Goal: Task Accomplishment & Management: Complete application form

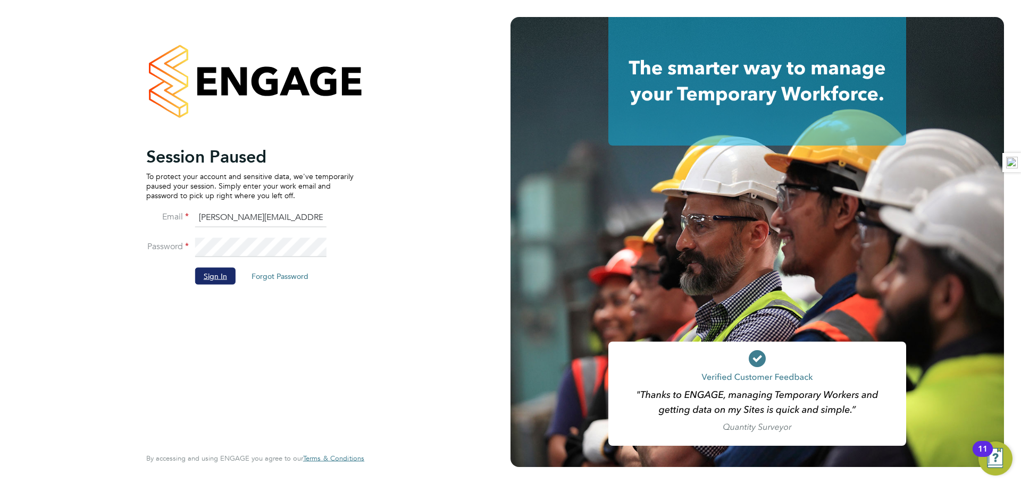
click at [213, 274] on button "Sign In" at bounding box center [215, 275] width 40 height 17
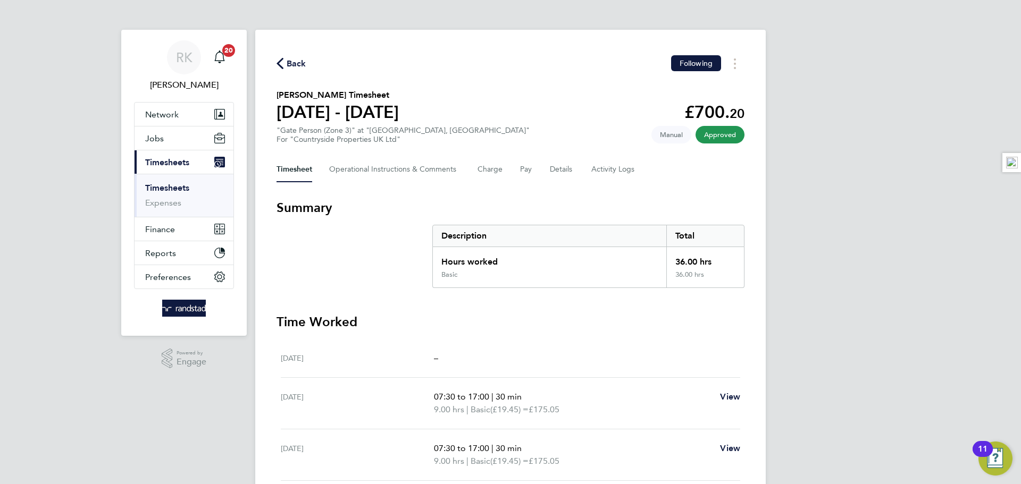
click at [171, 188] on link "Timesheets" at bounding box center [167, 188] width 44 height 10
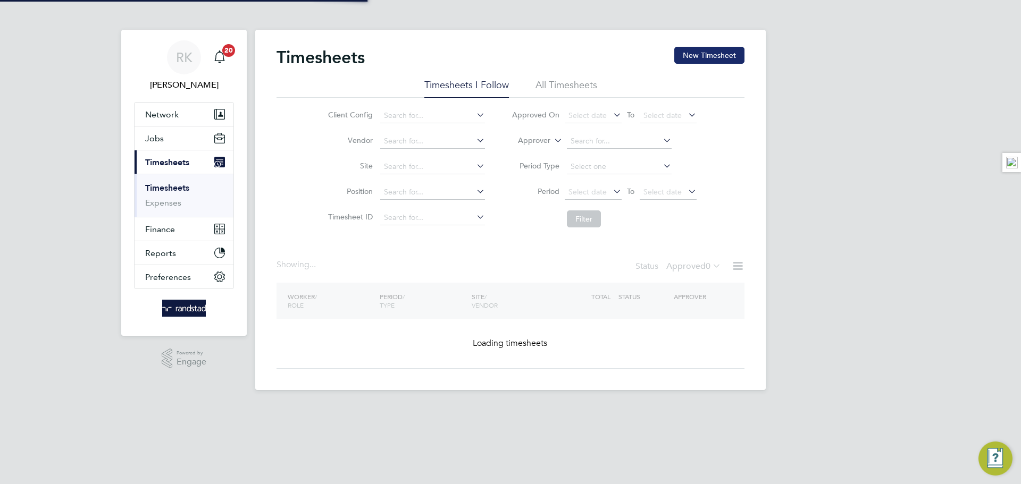
click at [682, 60] on button "New Timesheet" at bounding box center [709, 55] width 70 height 17
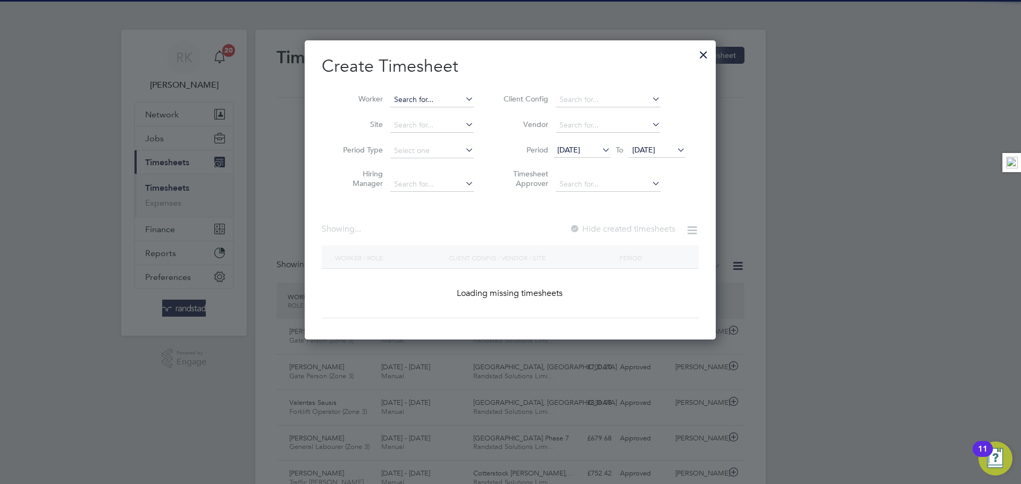
click at [422, 102] on input at bounding box center [431, 100] width 83 height 15
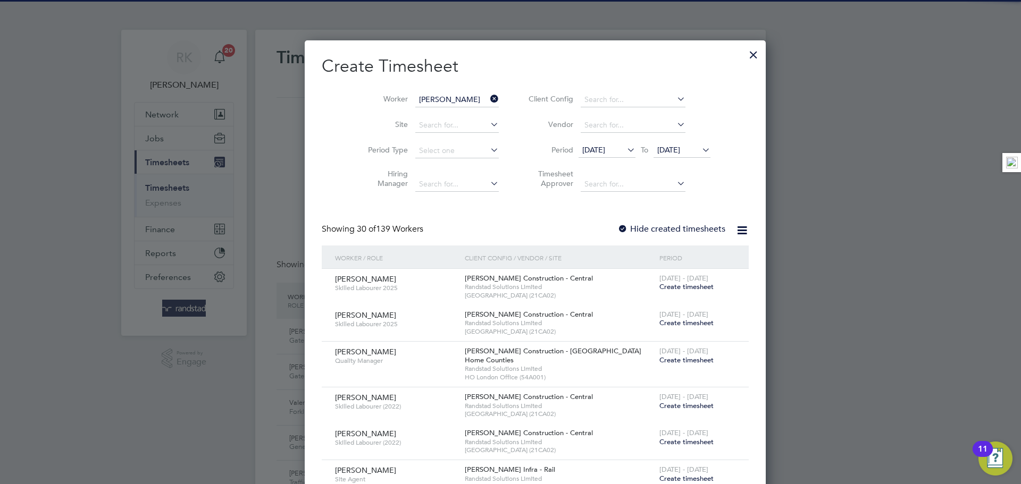
click at [459, 114] on li "[PERSON_NAME] all" at bounding box center [438, 114] width 97 height 14
type input "[PERSON_NAME]"
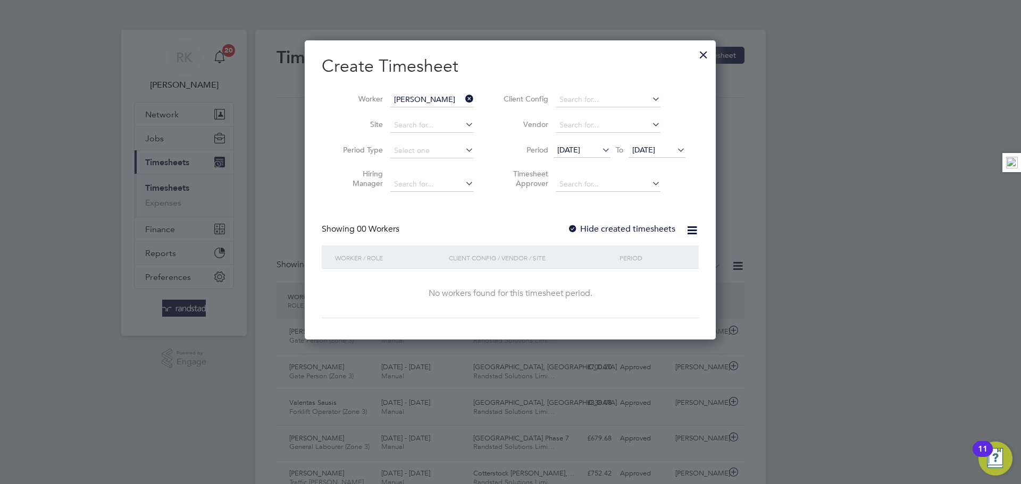
click at [663, 144] on span "[DATE]" at bounding box center [657, 151] width 57 height 14
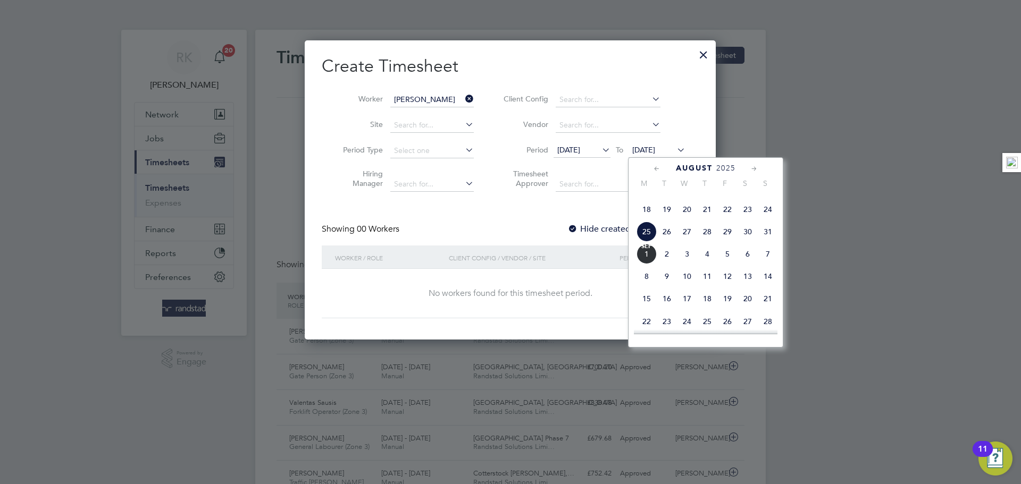
click at [771, 242] on span "31" at bounding box center [768, 232] width 20 height 20
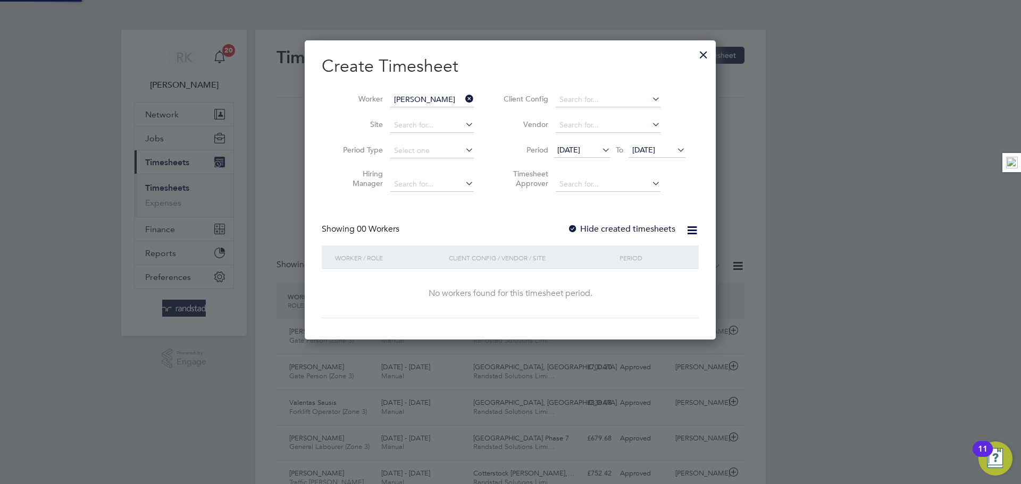
click at [610, 224] on label "Hide created timesheets" at bounding box center [621, 229] width 108 height 11
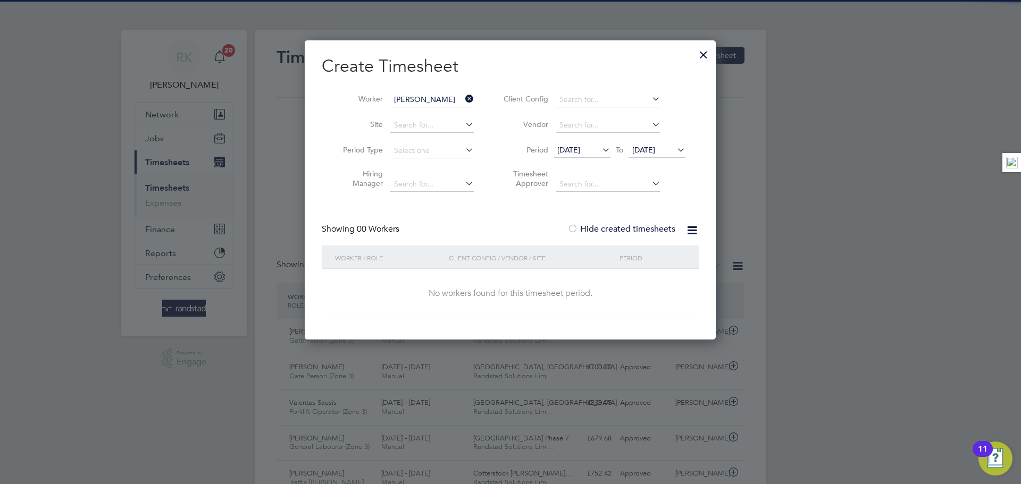
click at [608, 229] on label "Hide created timesheets" at bounding box center [621, 229] width 108 height 11
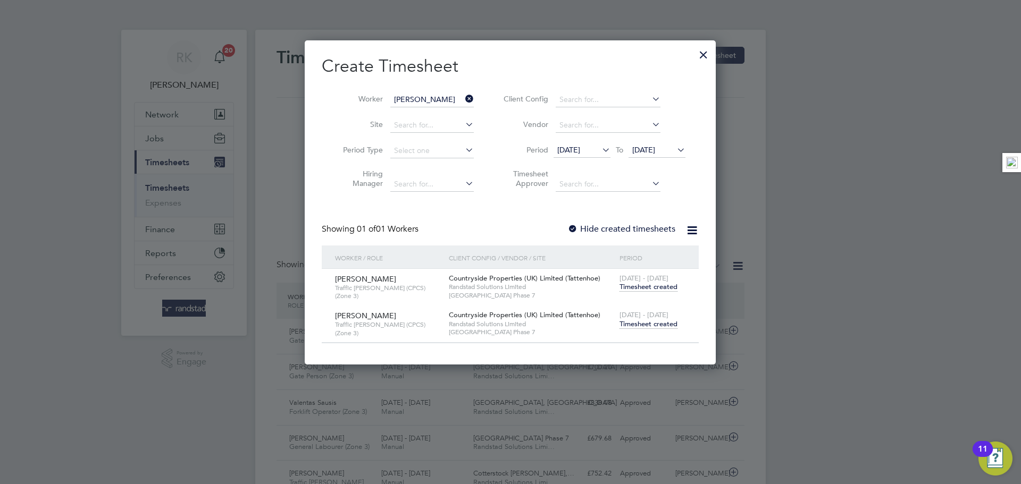
click at [633, 321] on span "Timesheet created" at bounding box center [649, 325] width 58 height 10
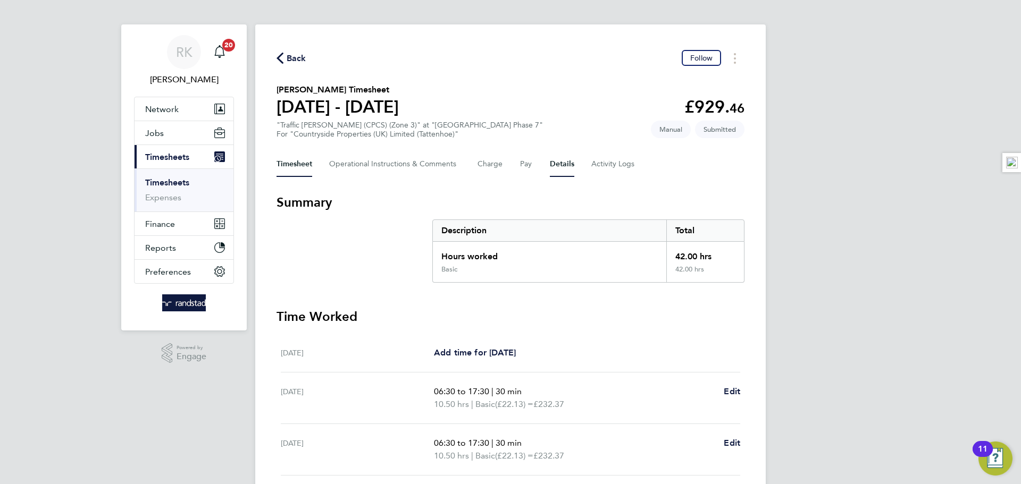
click at [563, 171] on button "Details" at bounding box center [562, 165] width 24 height 26
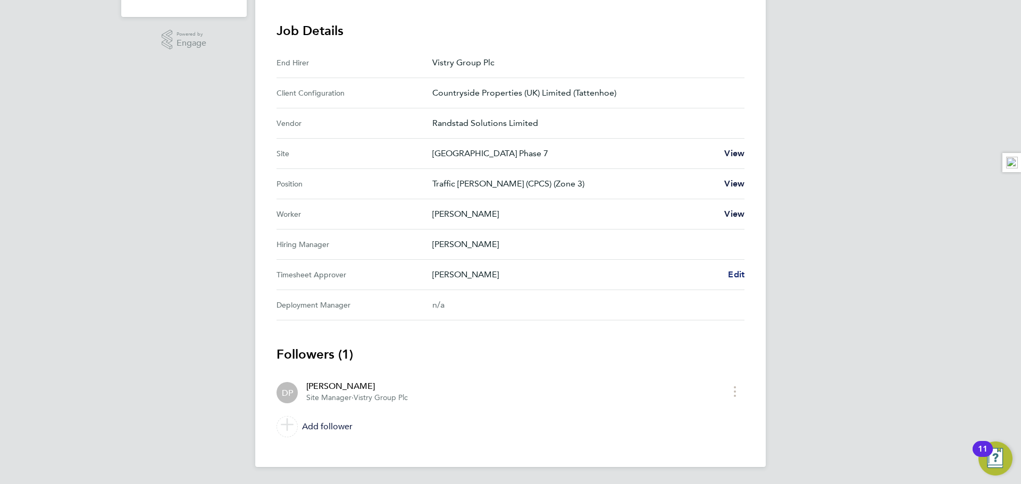
click at [734, 274] on span "Edit" at bounding box center [736, 275] width 16 height 10
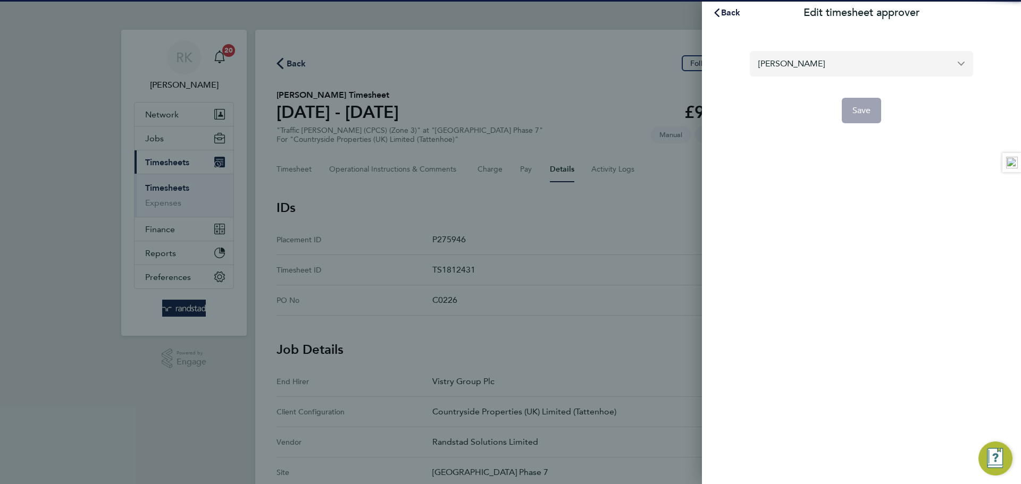
click at [788, 68] on input "[PERSON_NAME]" at bounding box center [861, 63] width 223 height 25
click at [797, 93] on span "[PERSON_NAME]" at bounding box center [791, 89] width 66 height 13
type input "[PERSON_NAME]"
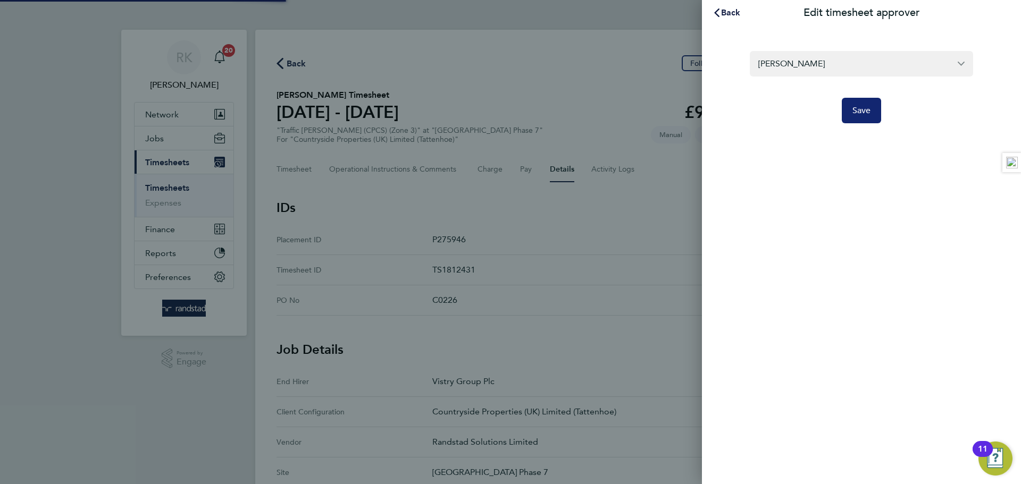
click at [868, 116] on button "Save" at bounding box center [862, 111] width 40 height 26
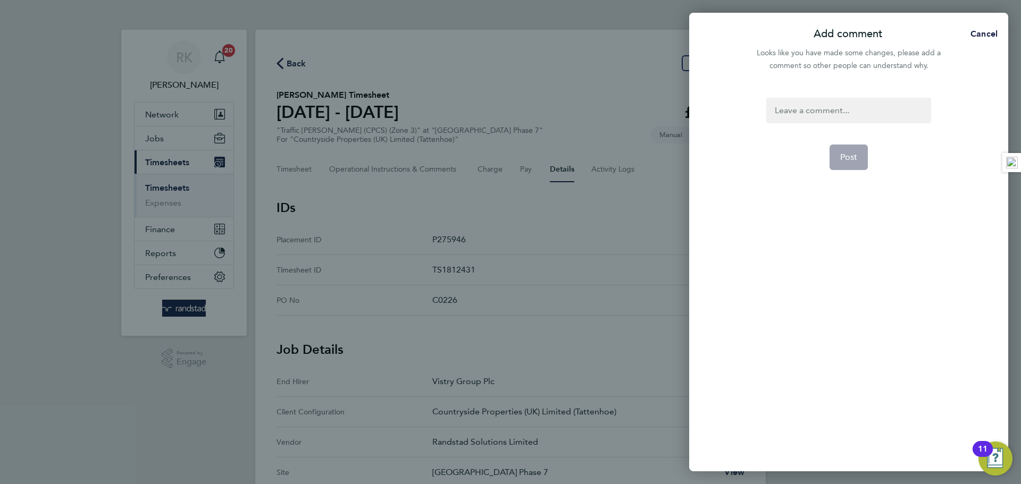
click at [783, 103] on div at bounding box center [848, 111] width 164 height 26
click at [799, 116] on div at bounding box center [848, 111] width 164 height 26
click at [841, 146] on form "please approve Post" at bounding box center [848, 218] width 173 height 241
click at [841, 147] on button "Post" at bounding box center [849, 158] width 39 height 26
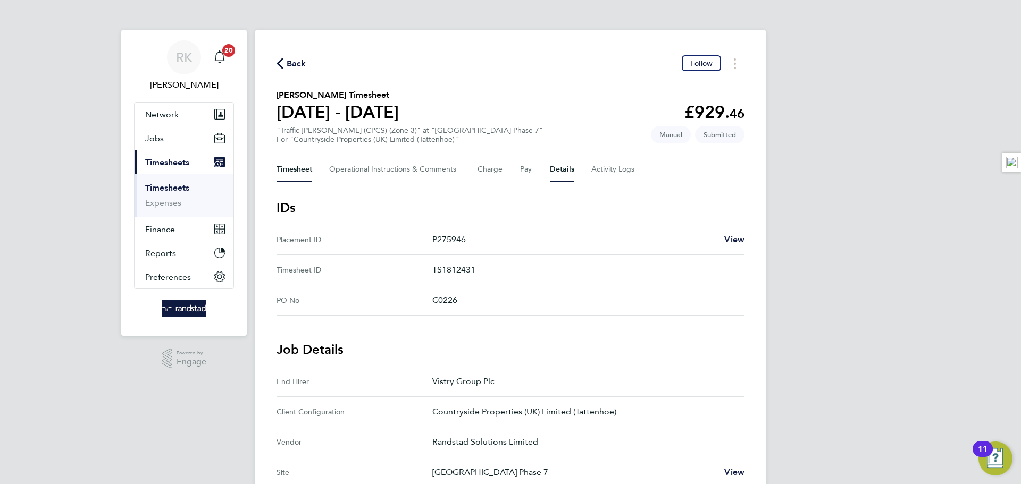
drag, startPoint x: 288, startPoint y: 163, endPoint x: 336, endPoint y: 168, distance: 48.1
click at [288, 163] on button "Timesheet" at bounding box center [295, 170] width 36 height 26
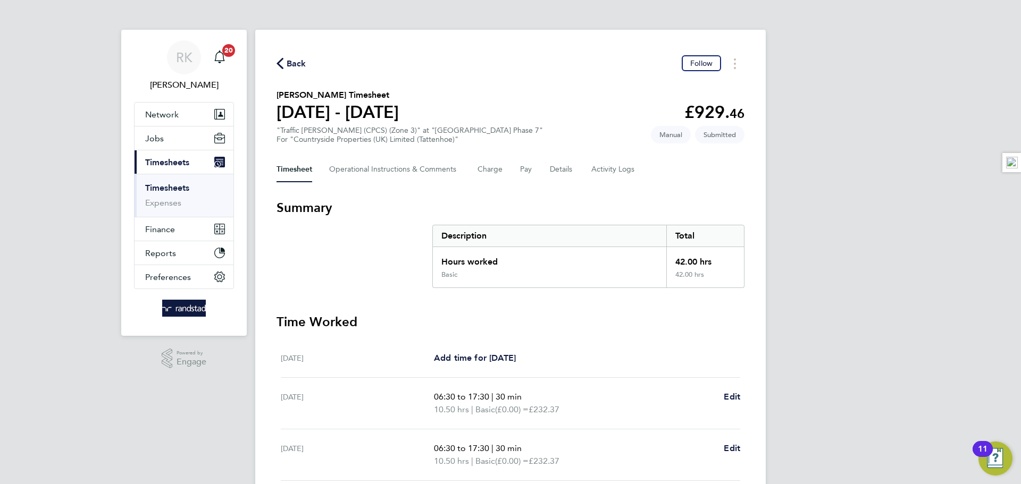
click at [281, 61] on icon "button" at bounding box center [280, 63] width 7 height 11
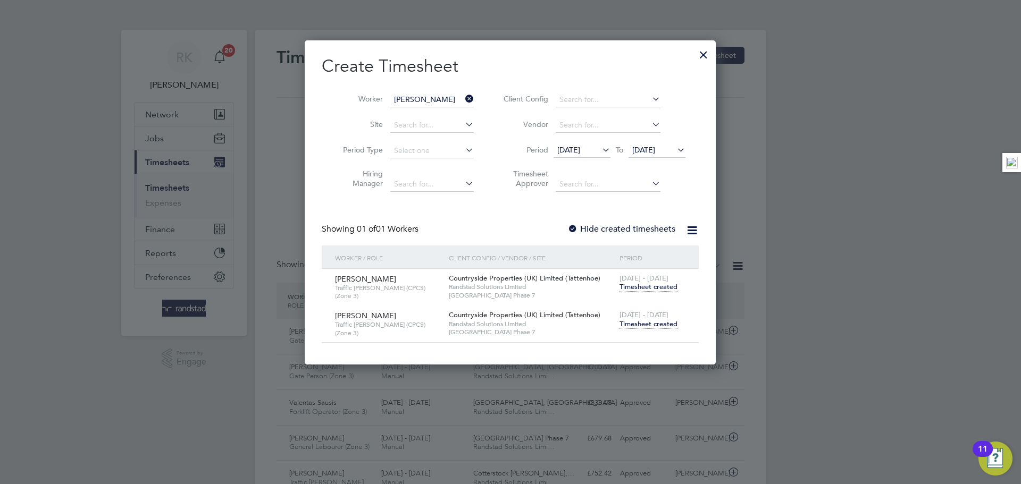
click at [463, 96] on icon at bounding box center [463, 98] width 0 height 15
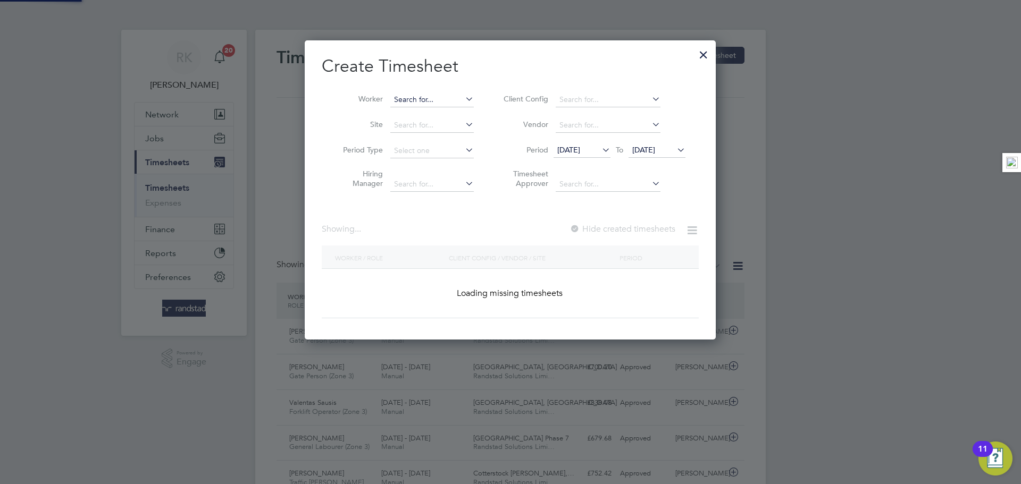
click at [450, 96] on input at bounding box center [431, 100] width 83 height 15
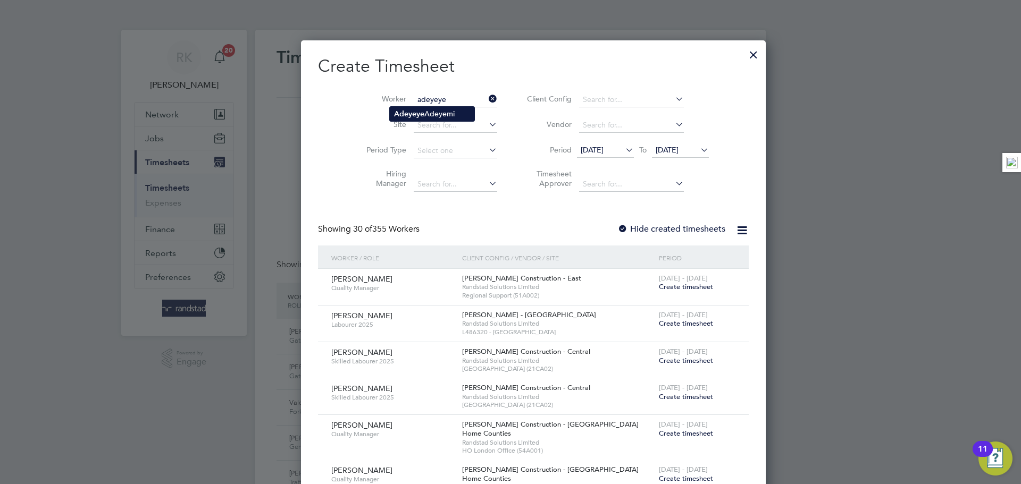
click at [439, 113] on li "[PERSON_NAME]" at bounding box center [432, 114] width 85 height 14
type input "[PERSON_NAME]"
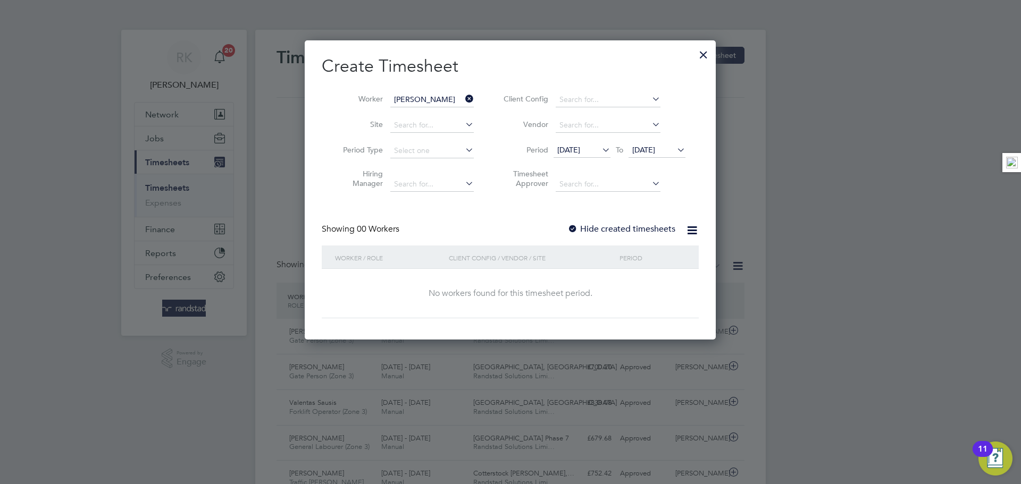
click at [614, 225] on label "Hide created timesheets" at bounding box center [621, 229] width 108 height 11
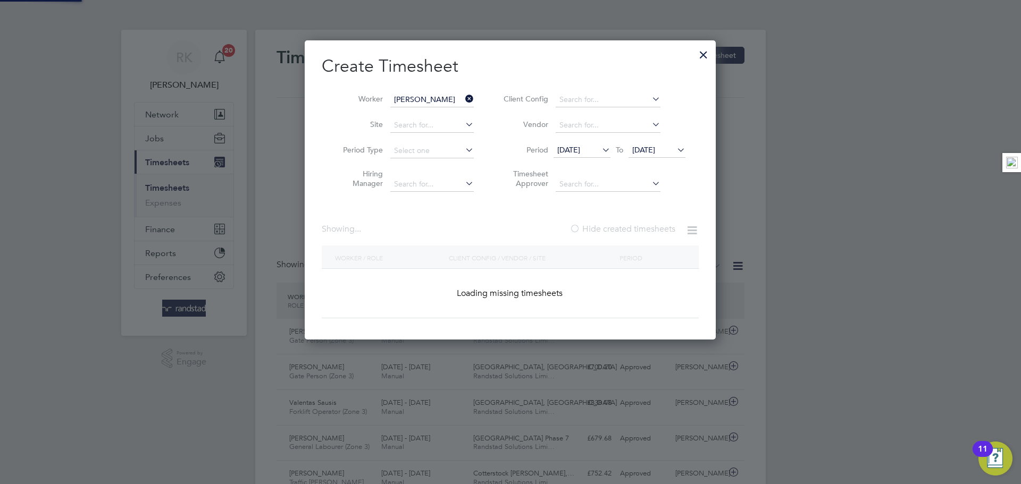
scroll to position [300, 412]
click at [613, 228] on label "Hide created timesheets" at bounding box center [623, 229] width 106 height 11
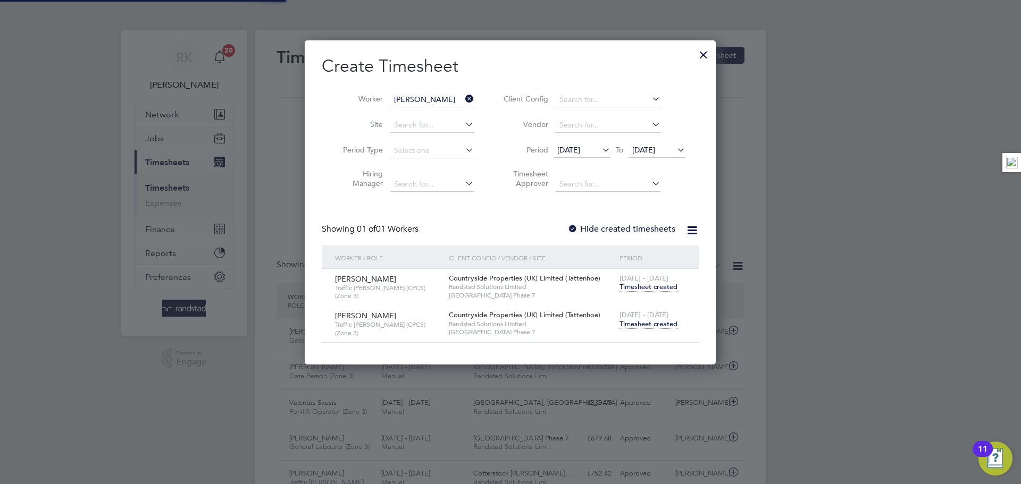
click at [642, 322] on span "Timesheet created" at bounding box center [649, 325] width 58 height 10
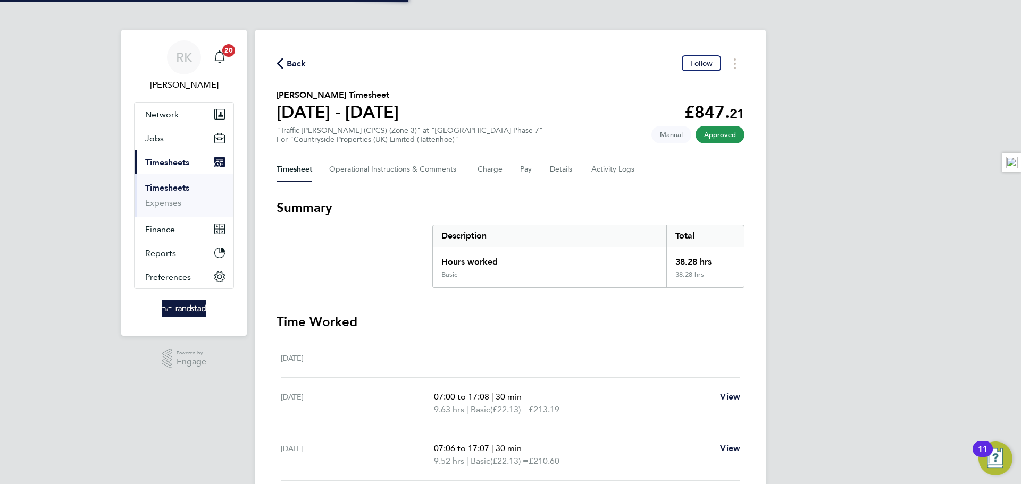
click at [632, 321] on h3 "Time Worked" at bounding box center [511, 322] width 468 height 17
click at [278, 59] on icon "button" at bounding box center [280, 63] width 7 height 11
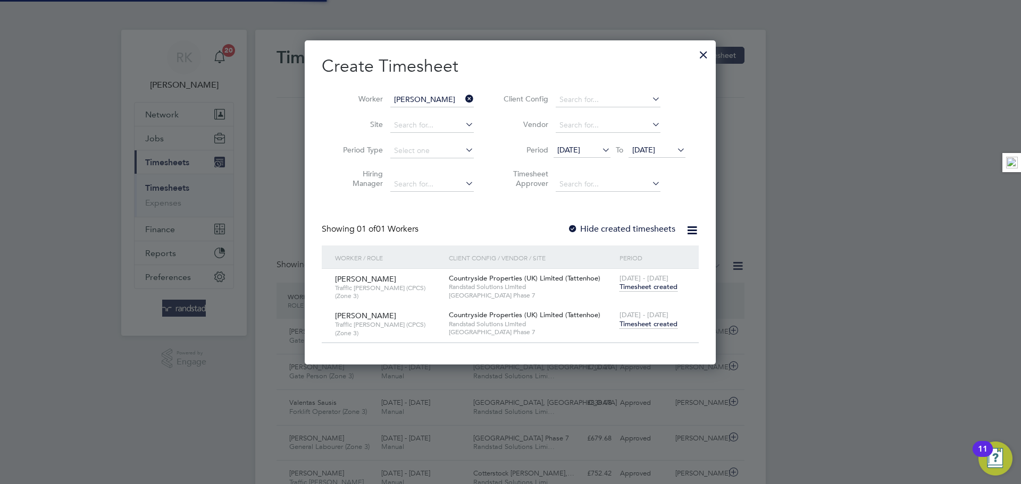
scroll to position [27, 93]
click at [463, 96] on icon at bounding box center [463, 98] width 0 height 15
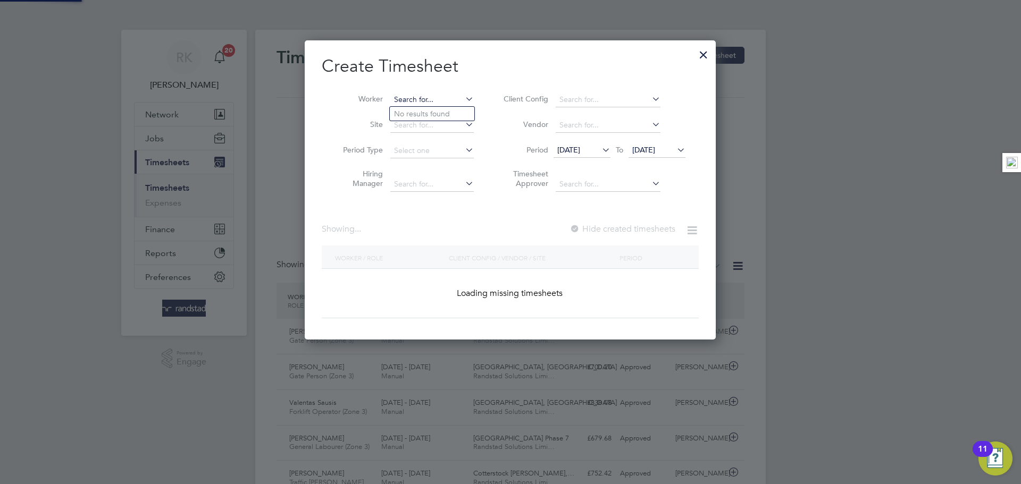
click at [430, 103] on input at bounding box center [431, 100] width 83 height 15
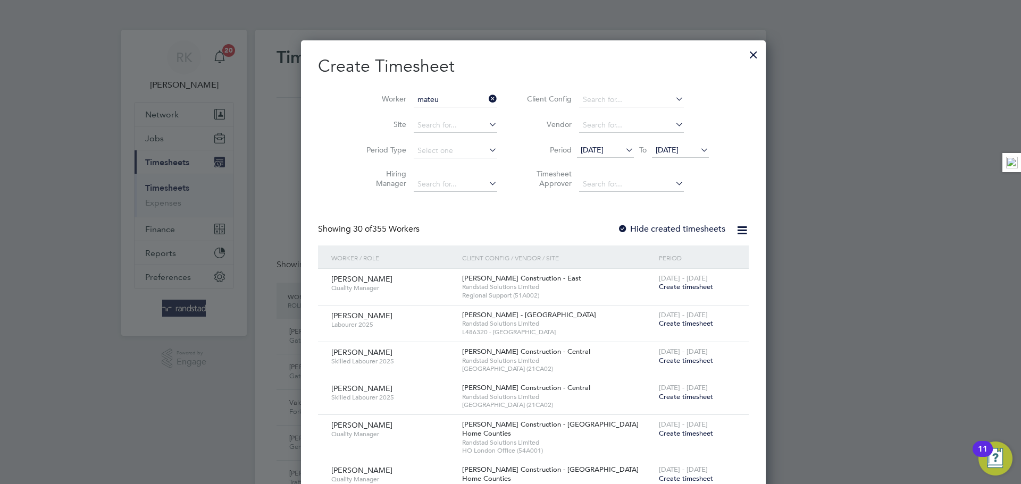
click at [446, 184] on li "[PERSON_NAME] sz [PERSON_NAME]" at bounding box center [471, 186] width 162 height 14
type input "[PERSON_NAME]"
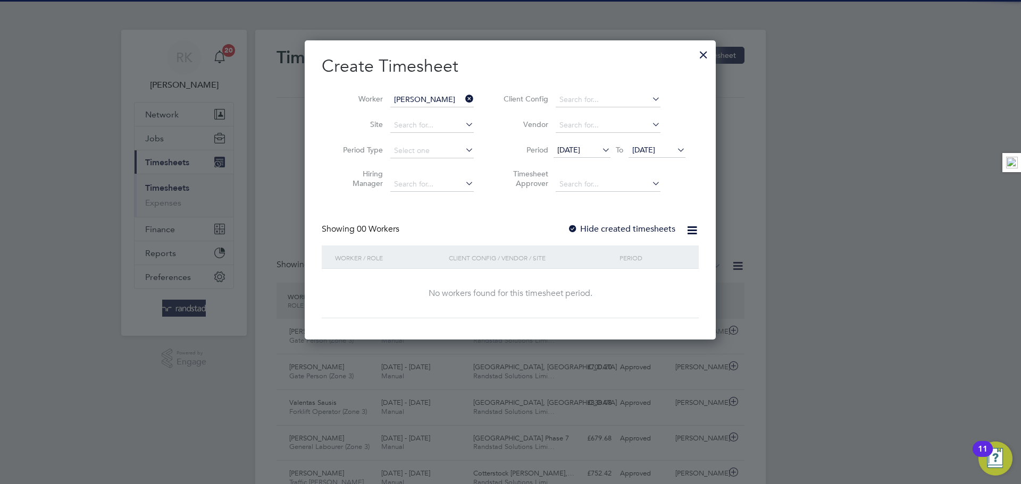
click at [637, 233] on label "Hide created timesheets" at bounding box center [621, 229] width 108 height 11
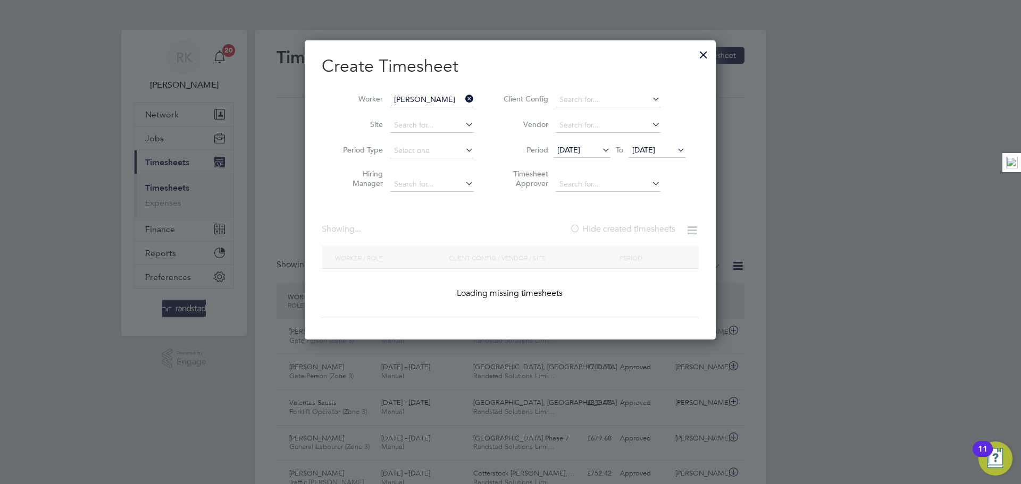
click at [639, 231] on label "Hide created timesheets" at bounding box center [623, 229] width 106 height 11
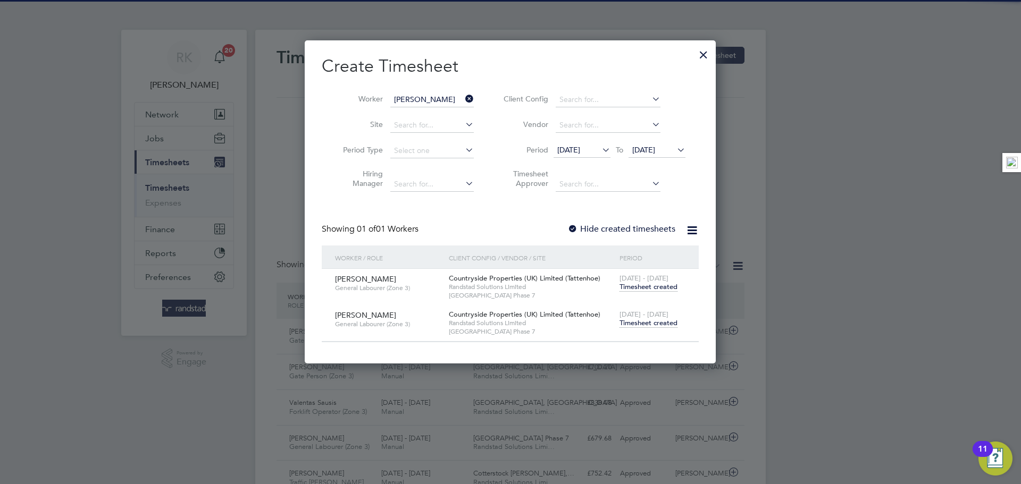
click at [649, 324] on span "Timesheet created" at bounding box center [649, 324] width 58 height 10
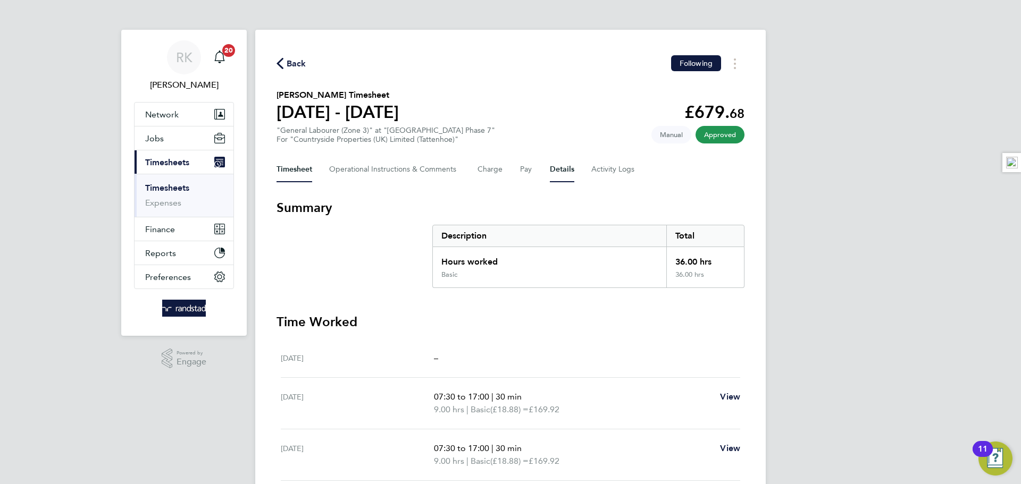
click at [566, 179] on button "Details" at bounding box center [562, 170] width 24 height 26
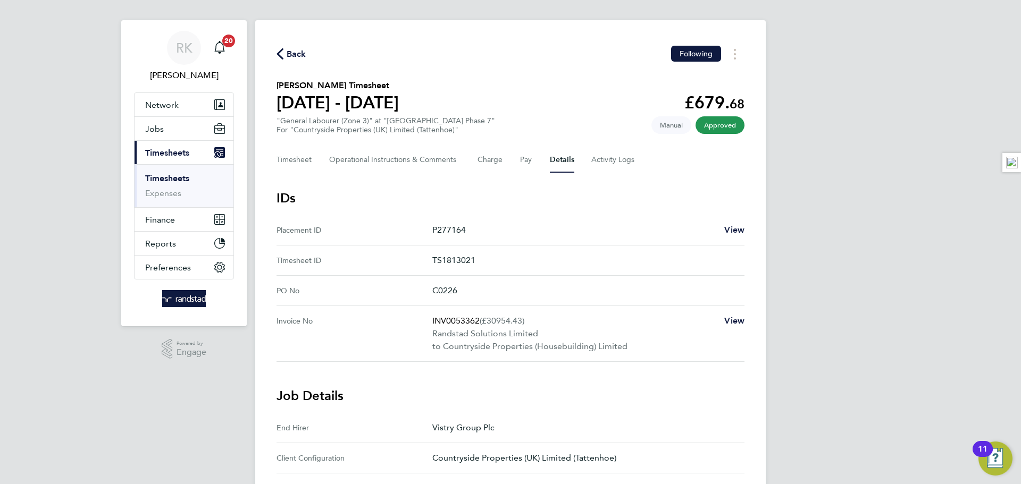
click at [287, 46] on div "Back Following" at bounding box center [511, 54] width 468 height 16
click at [282, 52] on icon "button" at bounding box center [280, 53] width 7 height 11
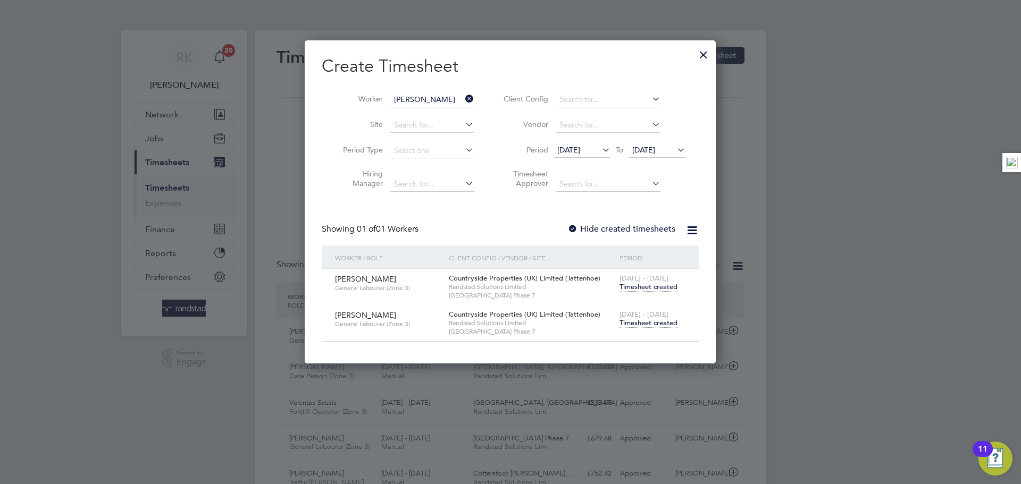
click at [463, 97] on icon at bounding box center [463, 98] width 0 height 15
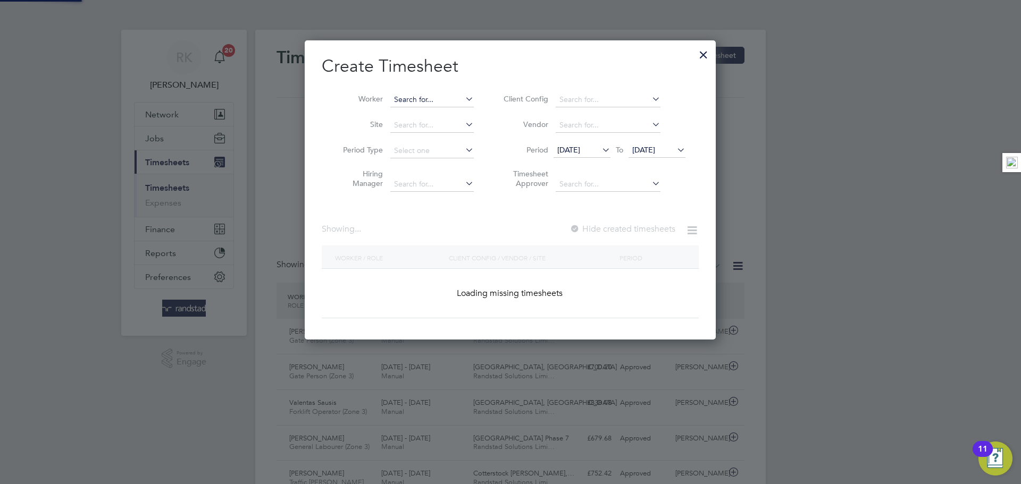
click at [455, 103] on input at bounding box center [431, 100] width 83 height 15
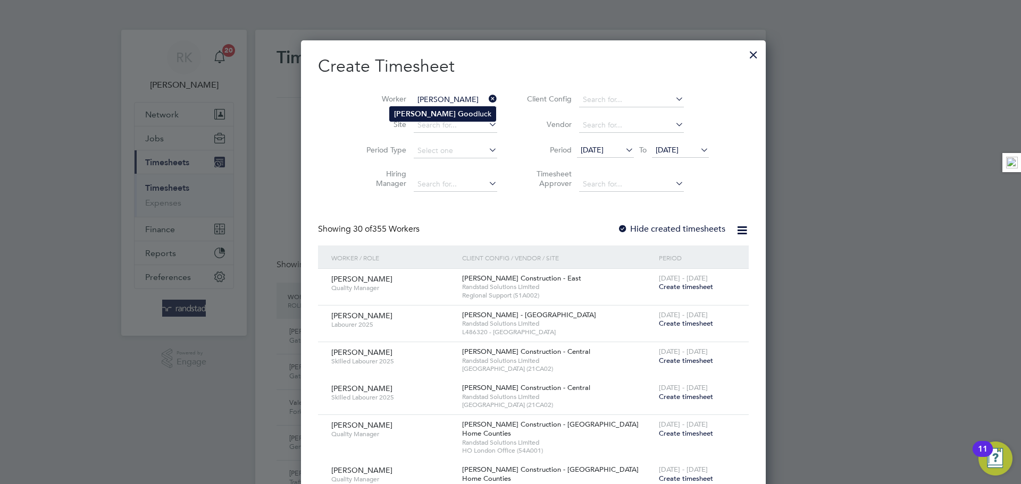
click at [454, 118] on li "[PERSON_NAME] dluck" at bounding box center [443, 114] width 106 height 14
type input "[PERSON_NAME]"
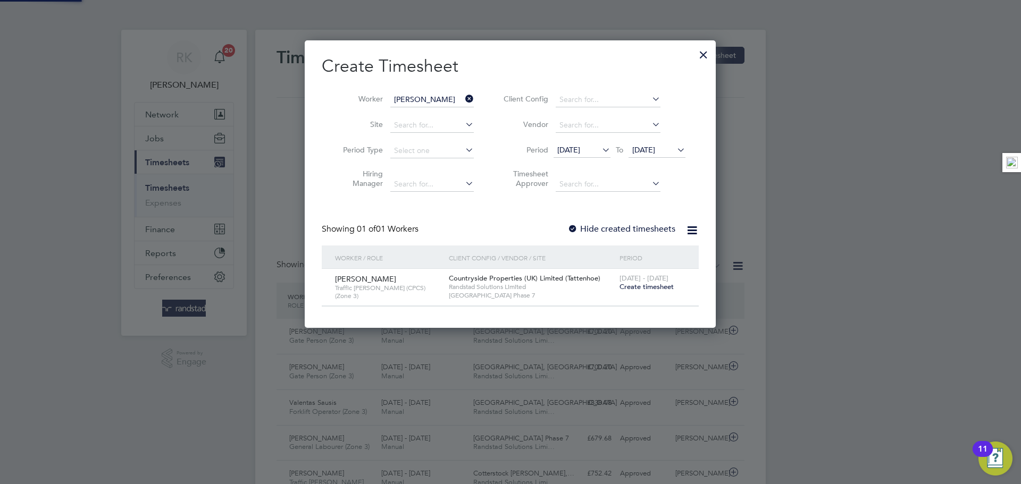
click at [634, 287] on span "Create timesheet" at bounding box center [647, 286] width 54 height 9
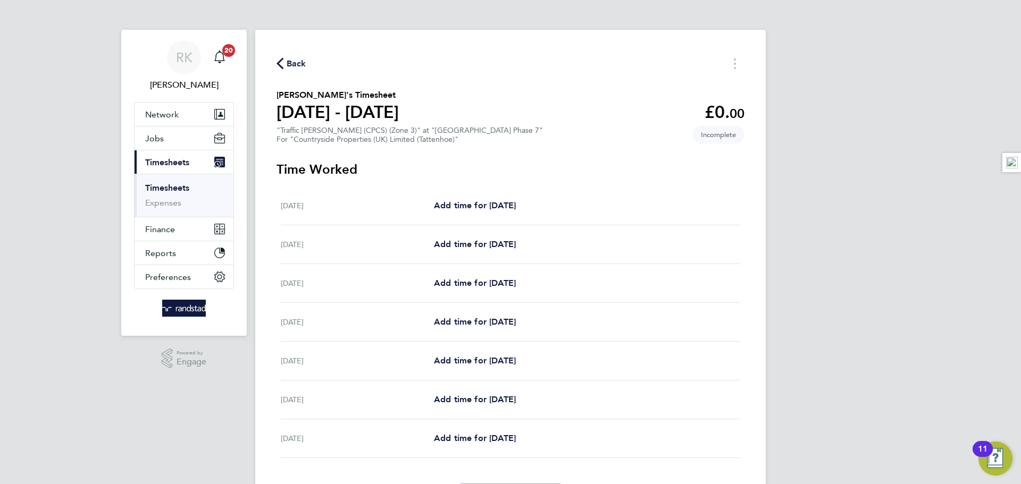
click at [454, 251] on div "[DATE] Add time for [DATE] Add time for [DATE]" at bounding box center [510, 244] width 459 height 39
click at [456, 245] on span "Add time for [DATE]" at bounding box center [475, 244] width 82 height 10
select select "30"
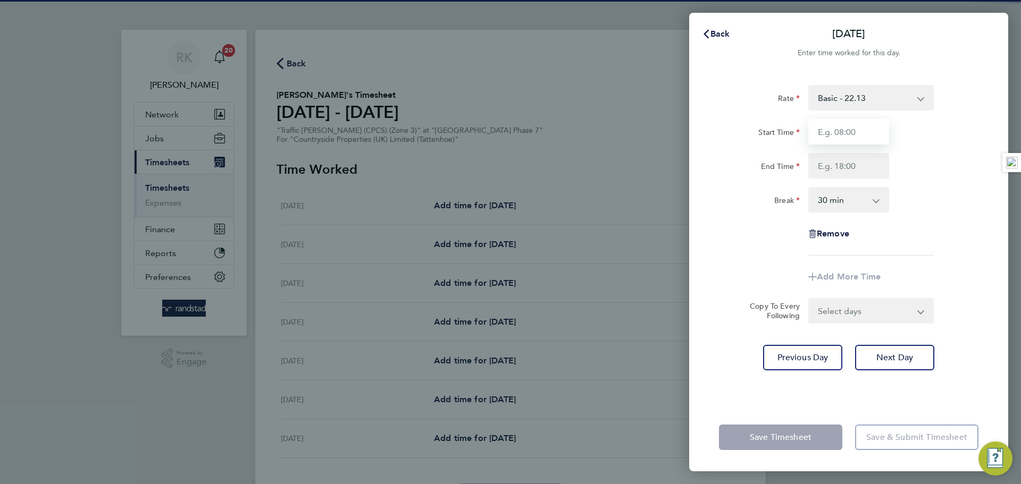
click at [847, 140] on input "Start Time" at bounding box center [848, 132] width 81 height 26
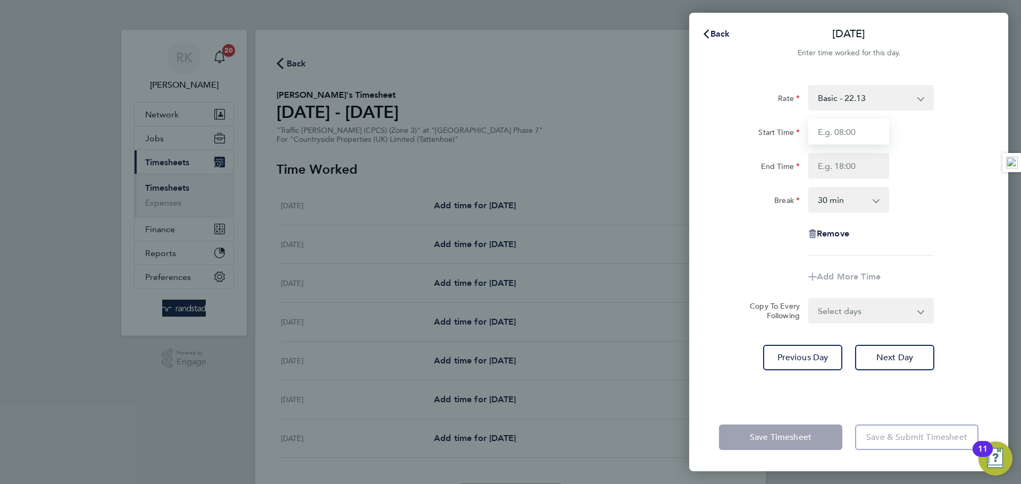
type input "07:00"
click at [843, 173] on input "End Time" at bounding box center [848, 166] width 81 height 26
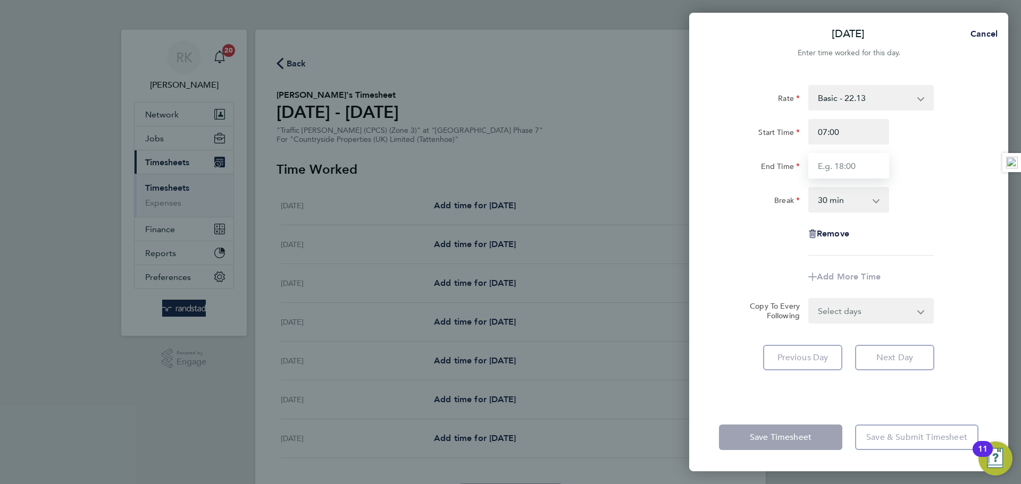
type input "17:00"
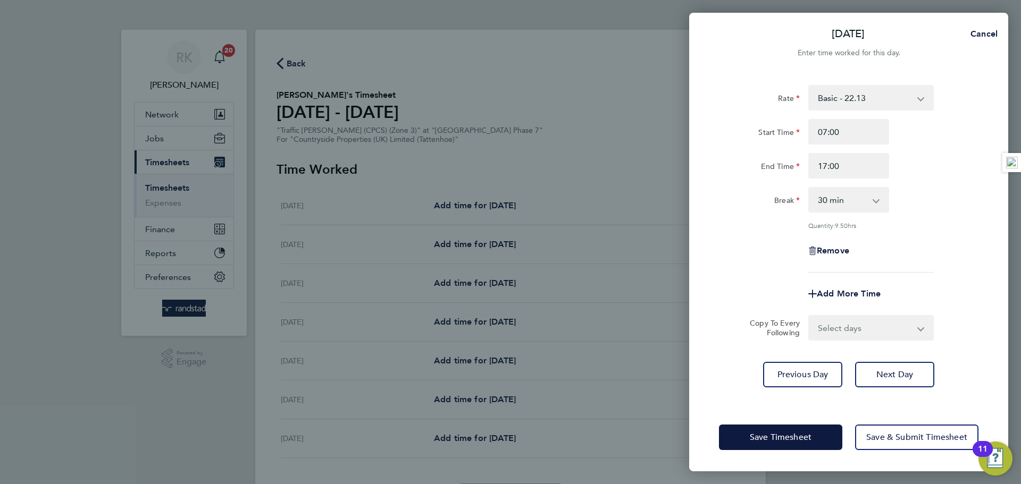
click at [940, 198] on div "Break 0 min 15 min 30 min 45 min 60 min 75 min 90 min" at bounding box center [849, 200] width 268 height 26
click at [842, 324] on select "Select days Day Weekday (Mon-Fri) Weekend (Sat-Sun) [DATE] [DATE] [DATE] [DATE]…" at bounding box center [865, 327] width 112 height 23
select select "WEEKDAY"
click at [809, 316] on select "Select days Day Weekday (Mon-Fri) Weekend (Sat-Sun) [DATE] [DATE] [DATE] [DATE]…" at bounding box center [865, 327] width 112 height 23
select select "[DATE]"
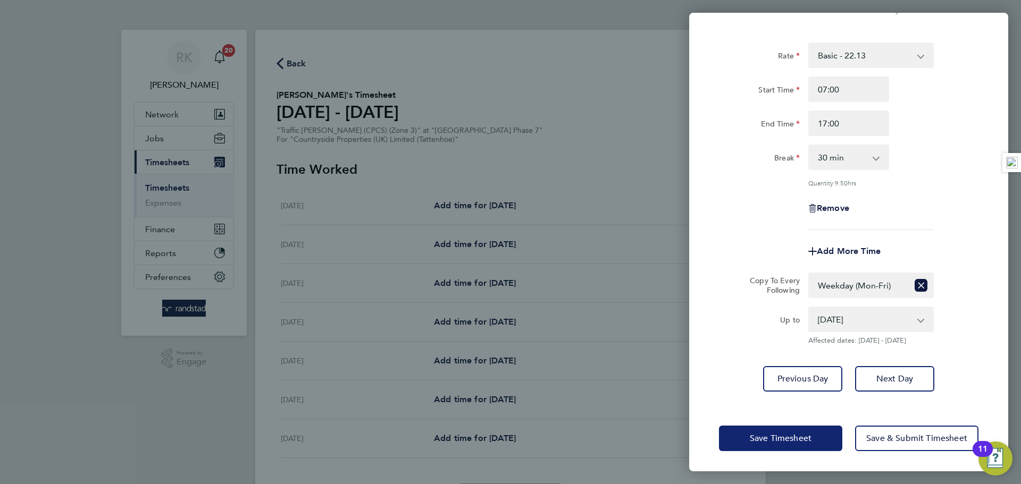
click at [798, 438] on span "Save Timesheet" at bounding box center [781, 438] width 62 height 11
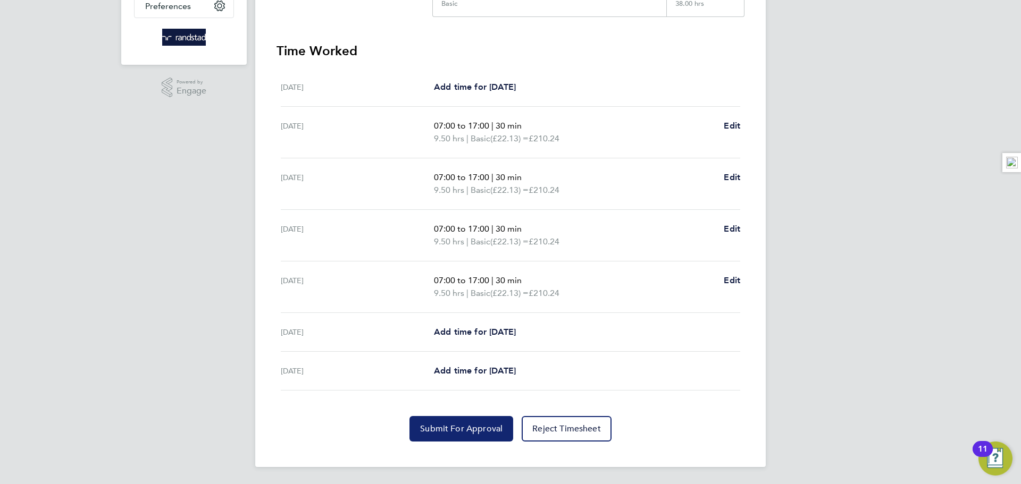
drag, startPoint x: 488, startPoint y: 425, endPoint x: 484, endPoint y: 408, distance: 16.8
click at [487, 425] on span "Submit For Approval" at bounding box center [461, 429] width 82 height 11
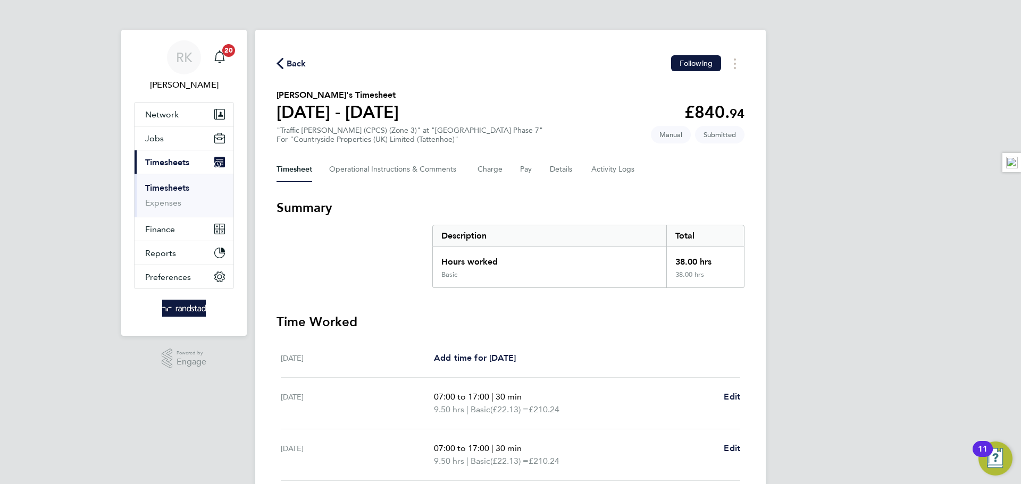
click at [548, 170] on div "Timesheet Operational Instructions & Comments Charge Pay Details Activity Logs" at bounding box center [511, 170] width 468 height 26
click at [557, 169] on button "Details" at bounding box center [562, 170] width 24 height 26
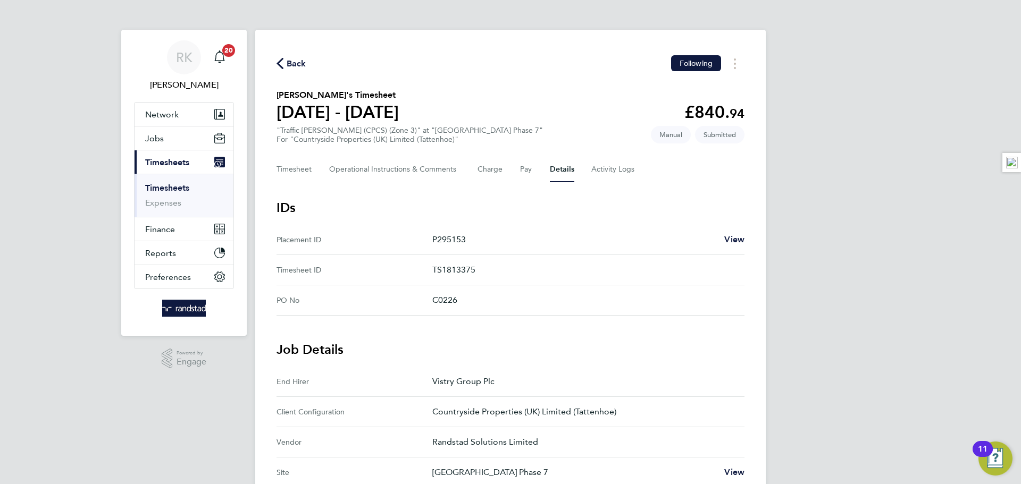
click at [283, 65] on span "Back" at bounding box center [292, 63] width 30 height 10
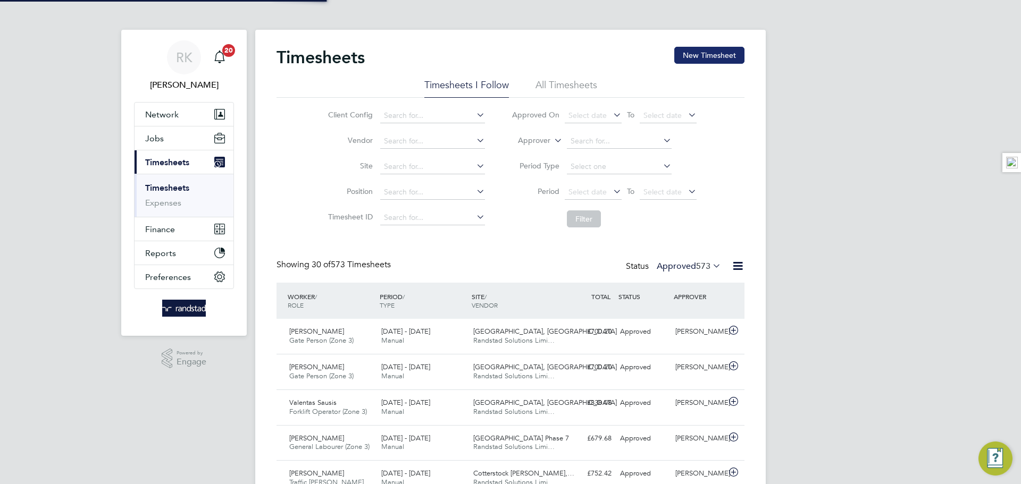
click at [713, 56] on button "New Timesheet" at bounding box center [709, 55] width 70 height 17
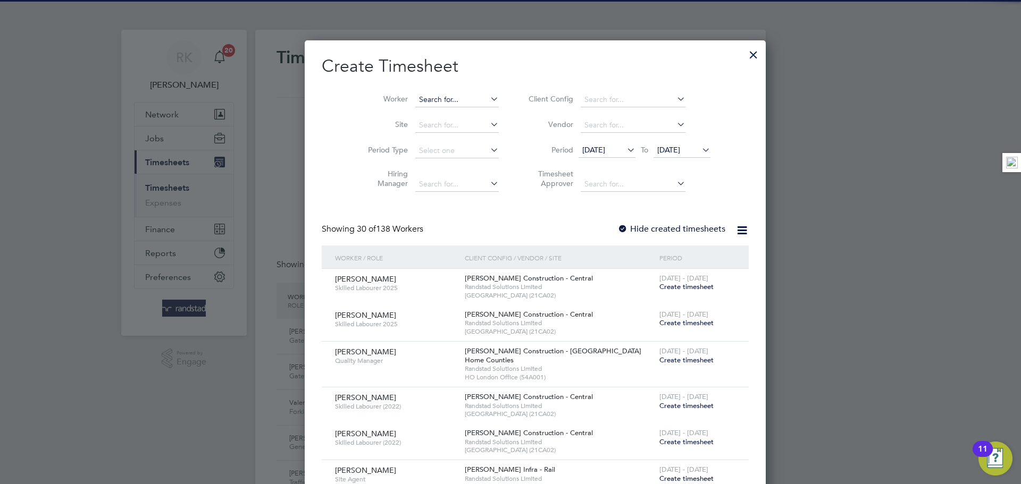
click at [450, 97] on input at bounding box center [456, 100] width 83 height 15
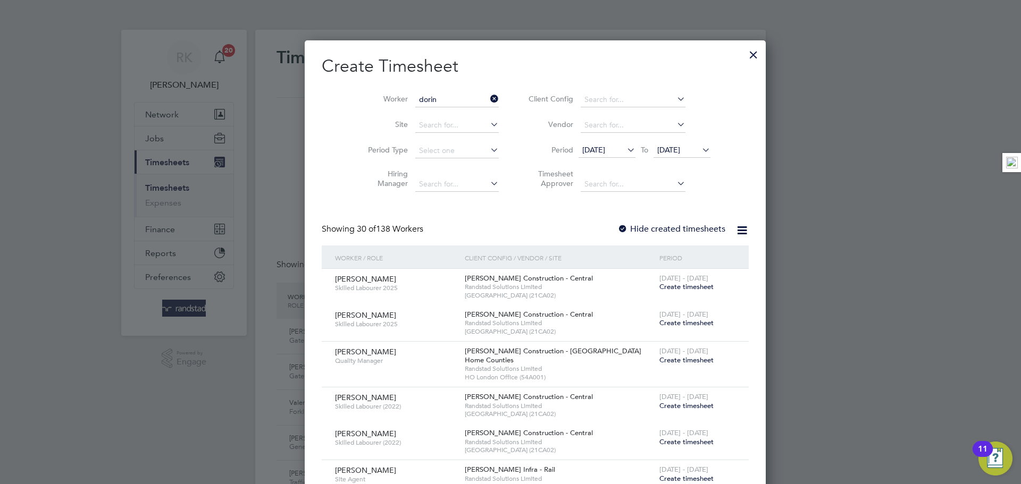
click at [459, 109] on li "[PERSON_NAME]" at bounding box center [432, 114] width 85 height 14
type input "[PERSON_NAME]"
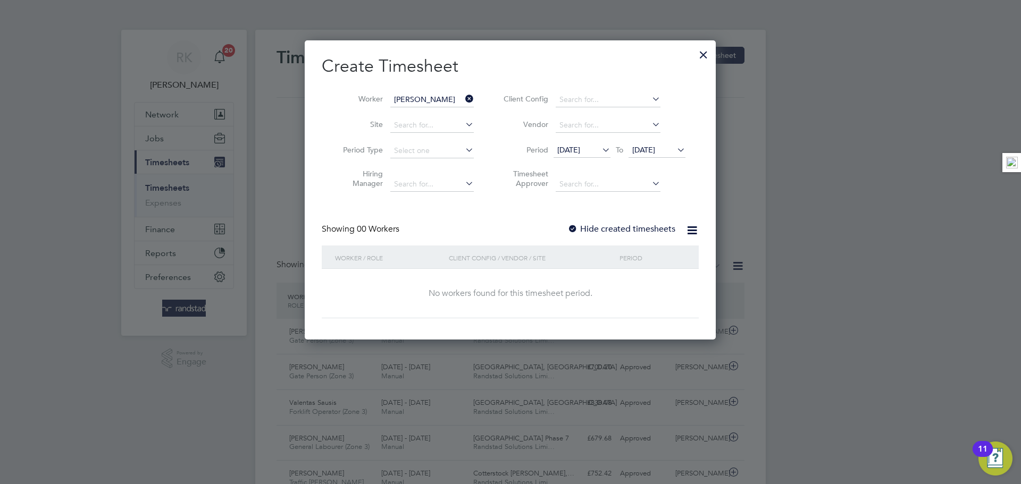
click at [645, 151] on span "[DATE]" at bounding box center [643, 150] width 23 height 10
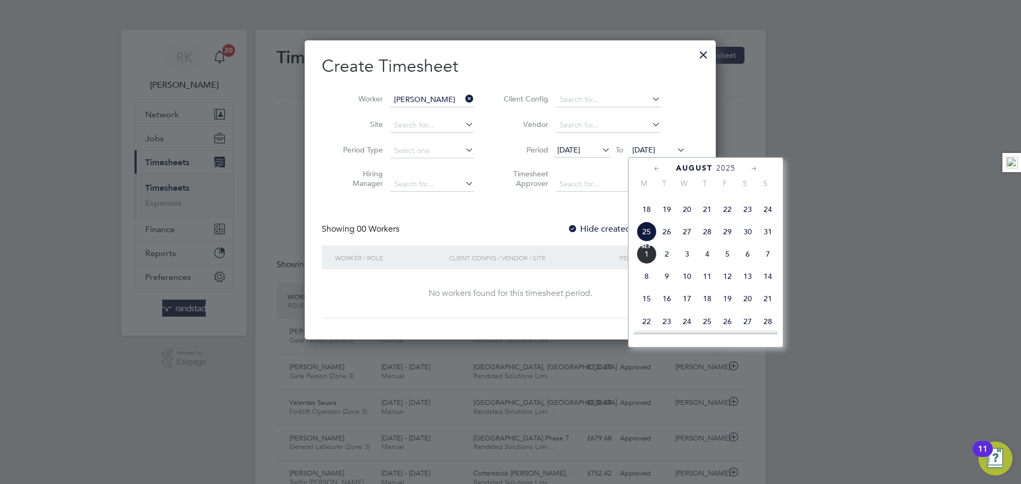
click at [764, 242] on span "31" at bounding box center [768, 232] width 20 height 20
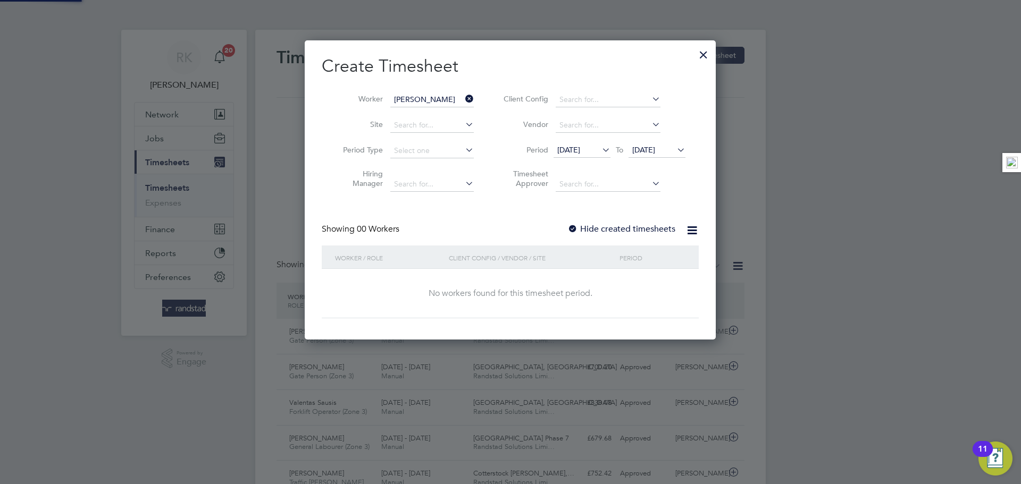
click at [583, 228] on label "Hide created timesheets" at bounding box center [621, 229] width 108 height 11
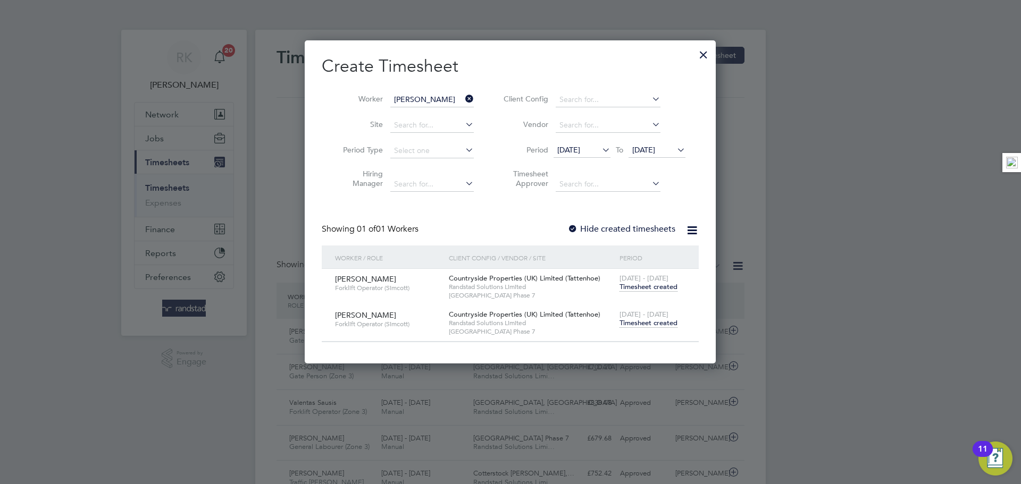
click at [642, 321] on span "Timesheet created" at bounding box center [649, 324] width 58 height 10
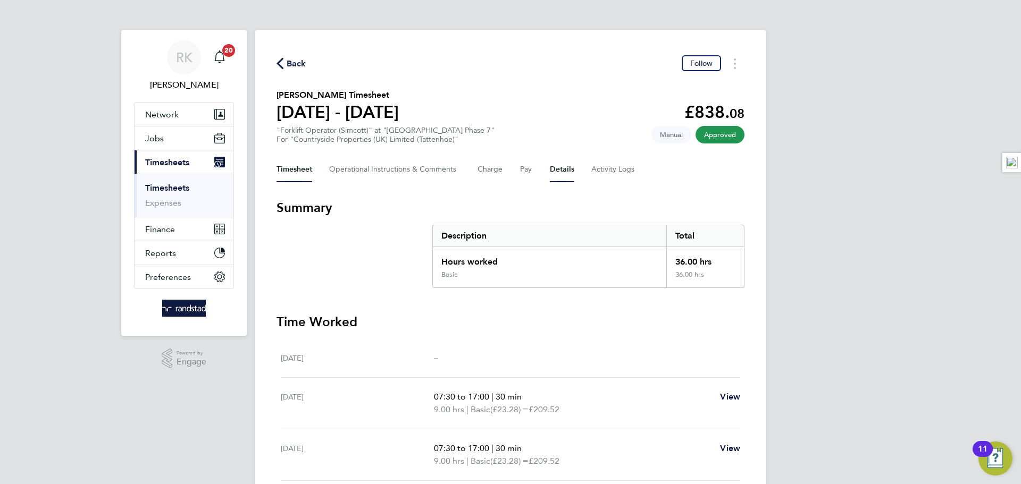
click at [560, 172] on button "Details" at bounding box center [562, 170] width 24 height 26
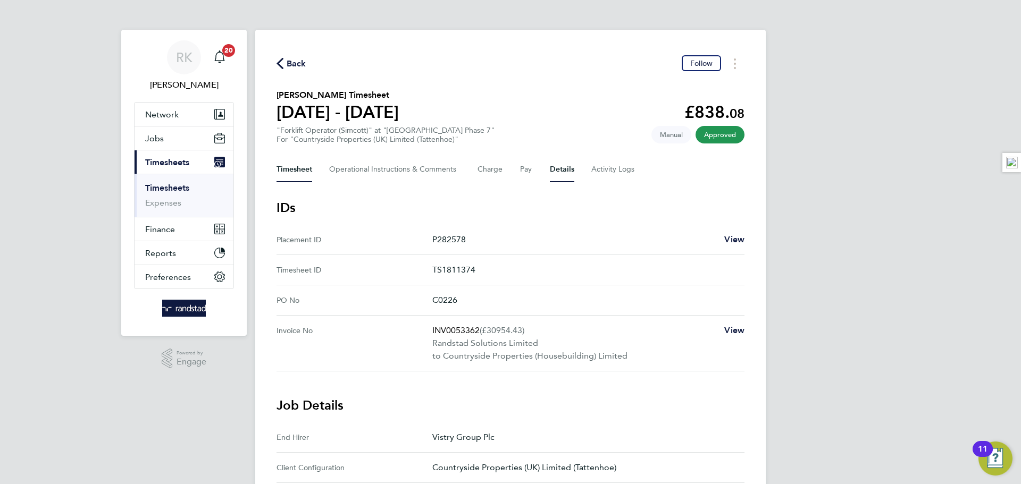
click at [288, 164] on button "Timesheet" at bounding box center [295, 170] width 36 height 26
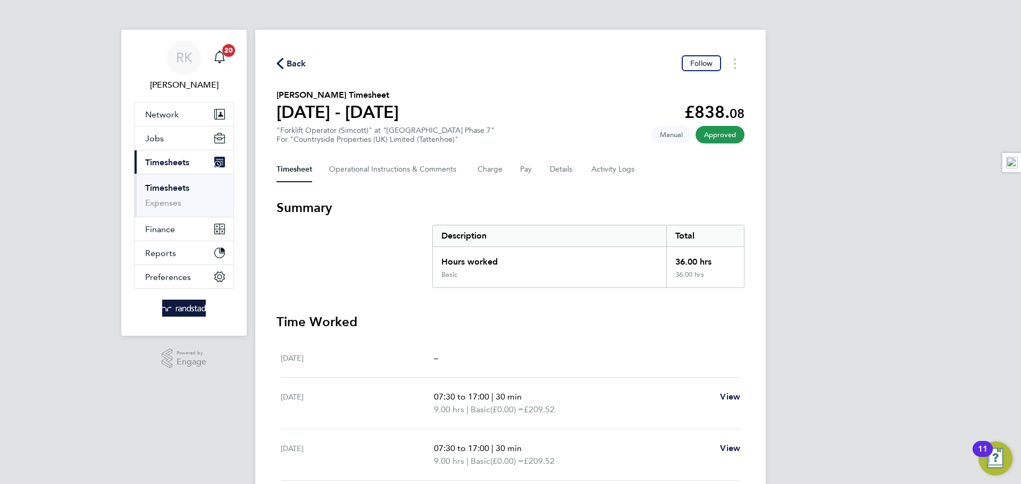
click at [277, 68] on icon "button" at bounding box center [280, 63] width 7 height 11
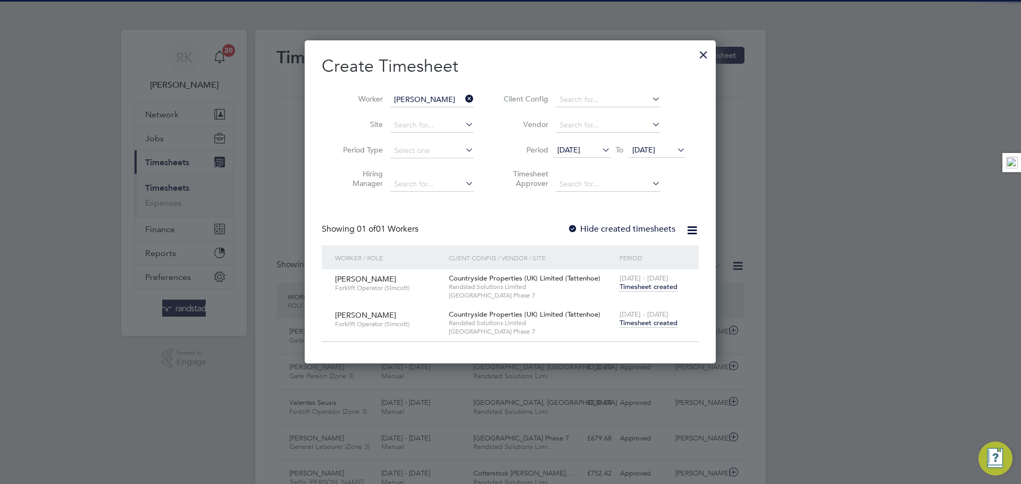
click at [463, 100] on icon at bounding box center [463, 98] width 0 height 15
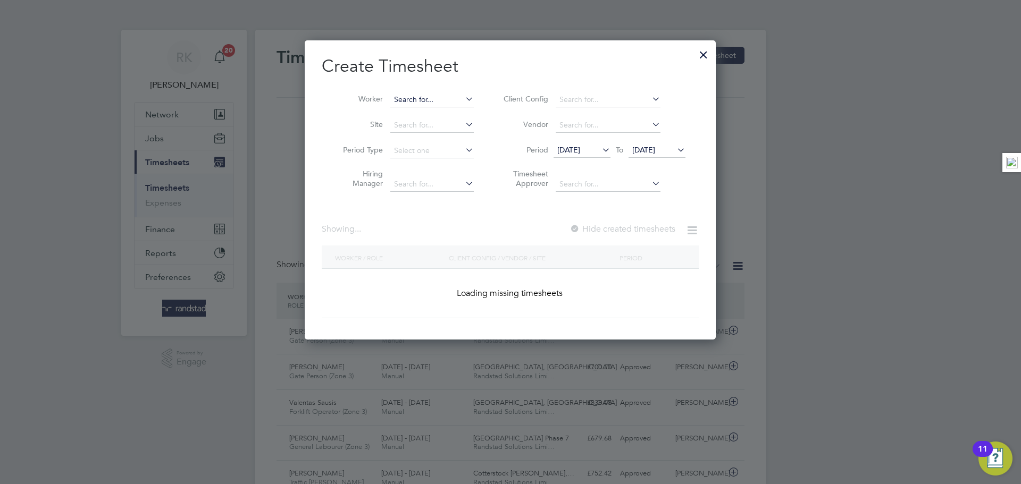
click at [441, 101] on input at bounding box center [431, 100] width 83 height 15
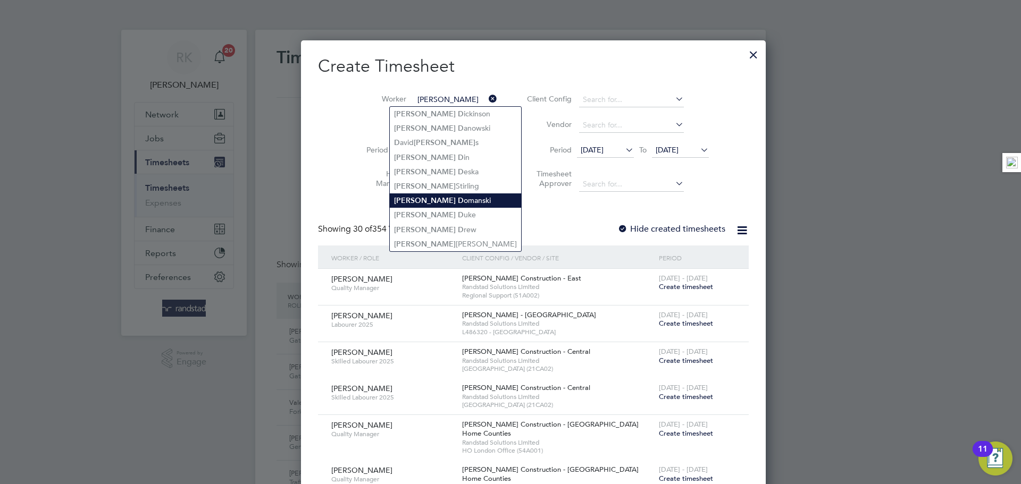
click at [440, 198] on li "[PERSON_NAME]" at bounding box center [455, 201] width 131 height 14
type input "[PERSON_NAME]"
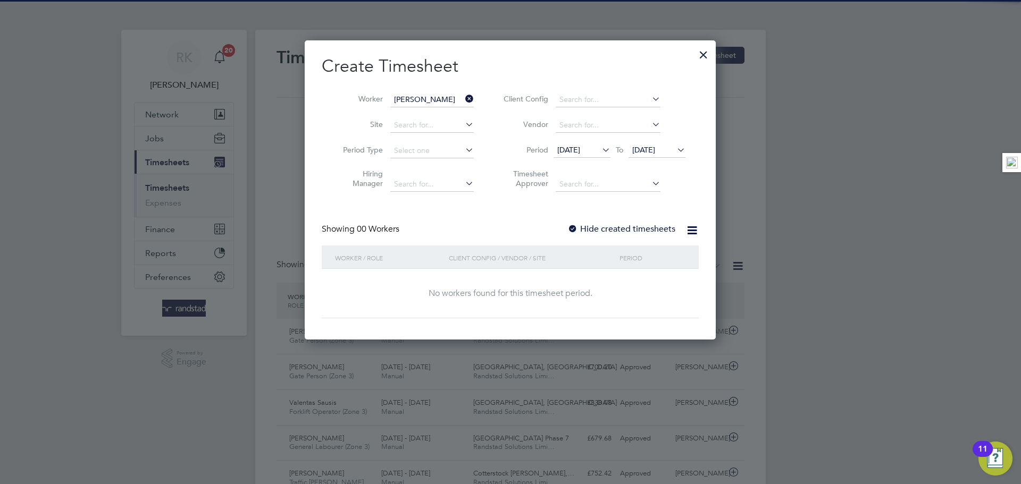
click at [676, 157] on span "[DATE]" at bounding box center [657, 151] width 57 height 14
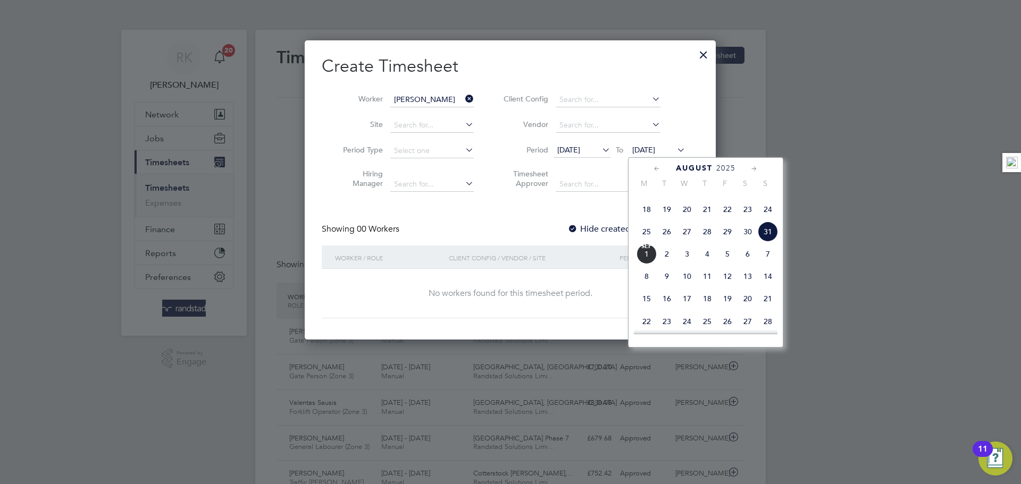
click at [767, 242] on span "31" at bounding box center [768, 232] width 20 height 20
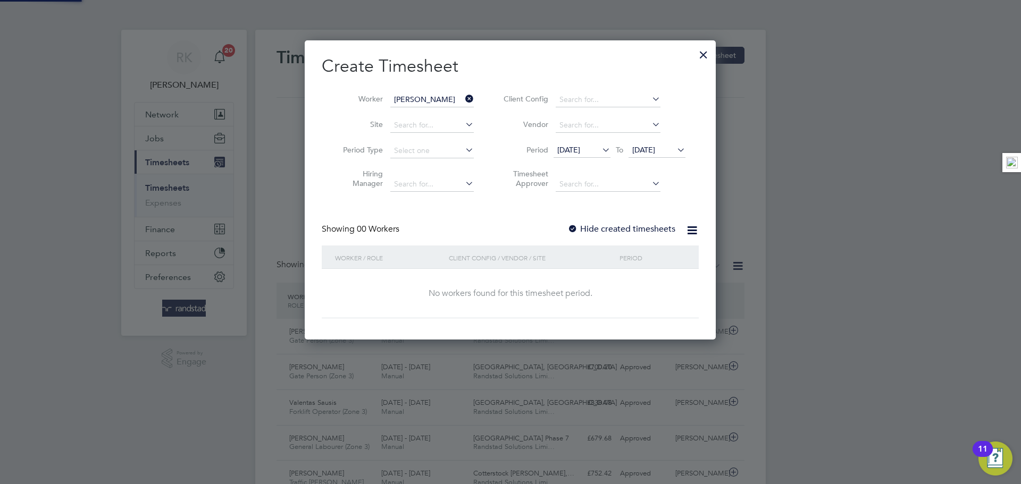
click at [591, 230] on label "Hide created timesheets" at bounding box center [621, 229] width 108 height 11
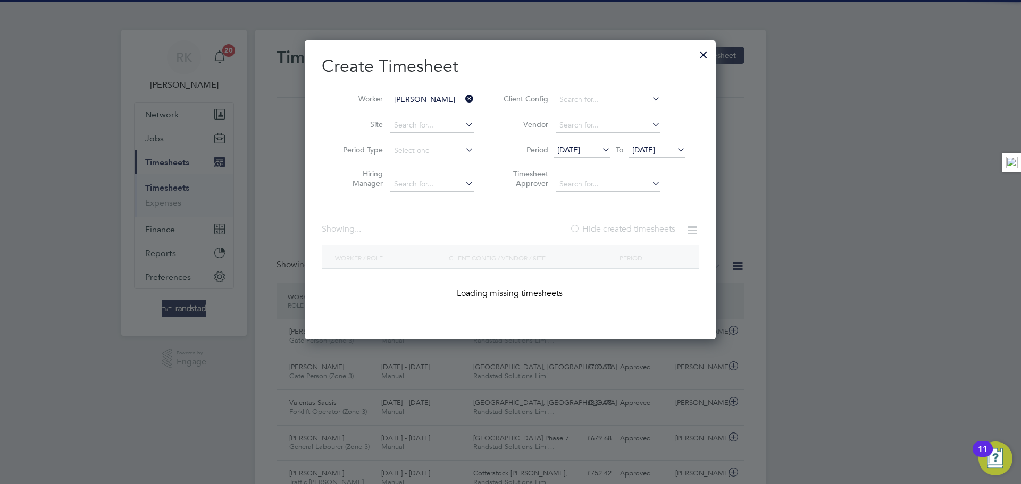
click at [591, 230] on label "Hide created timesheets" at bounding box center [623, 229] width 106 height 11
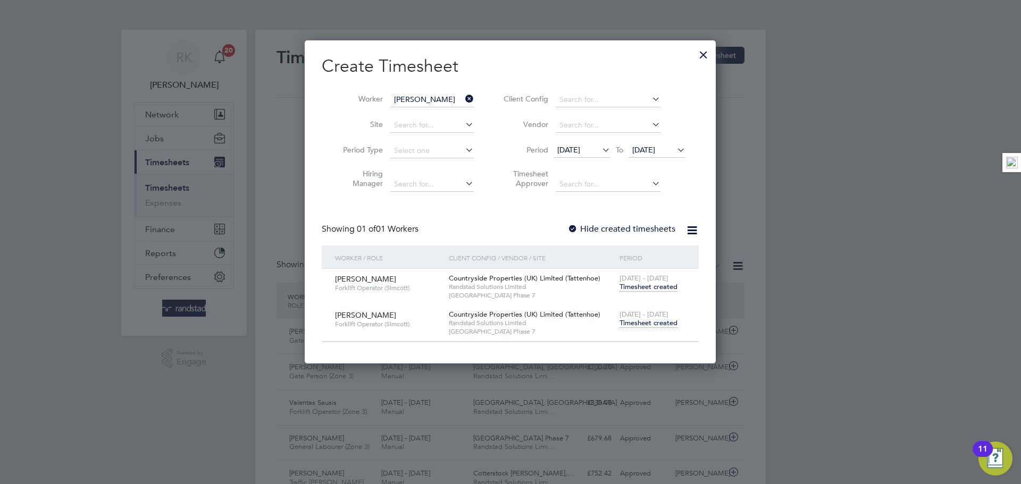
click at [645, 320] on span "Timesheet created" at bounding box center [649, 324] width 58 height 10
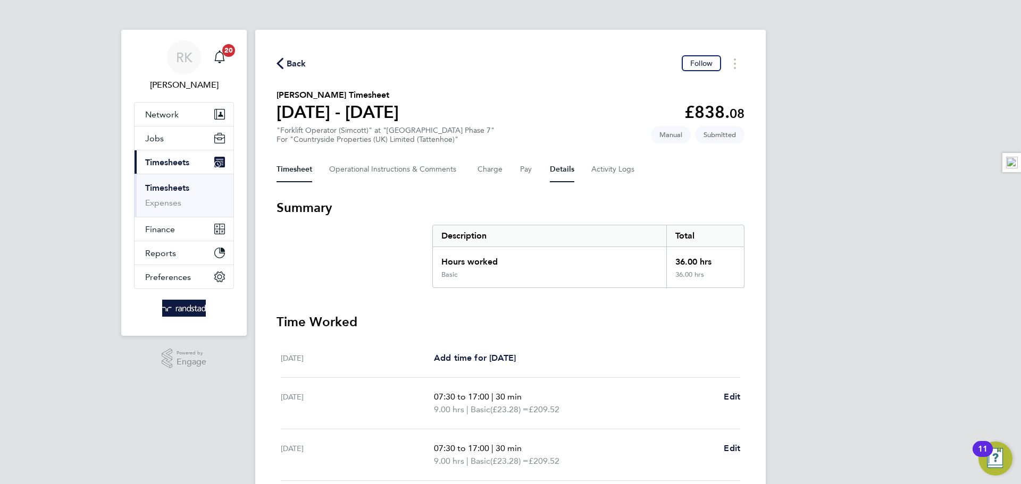
click at [567, 178] on button "Details" at bounding box center [562, 170] width 24 height 26
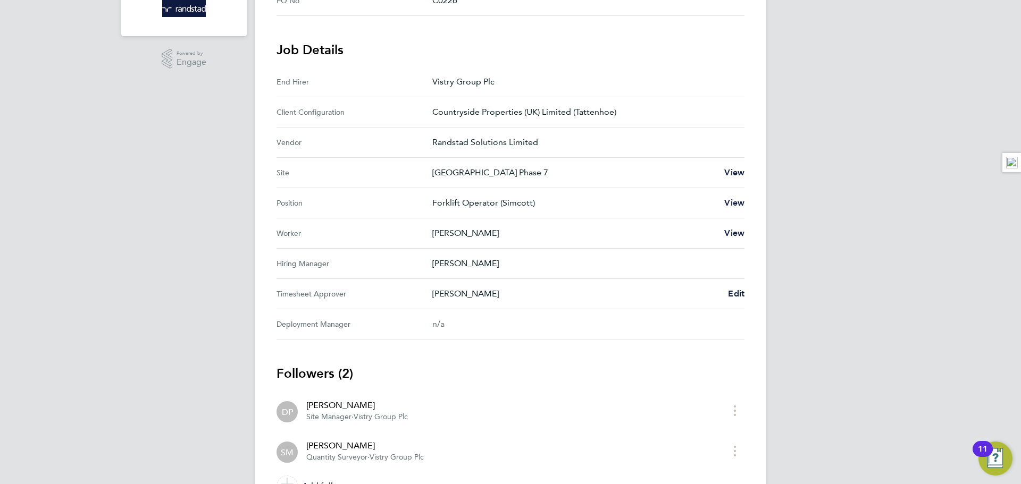
click at [741, 300] on Approver "Timesheet Approver [PERSON_NAME] Edit" at bounding box center [511, 294] width 468 height 30
click at [742, 295] on span "Edit" at bounding box center [736, 294] width 16 height 10
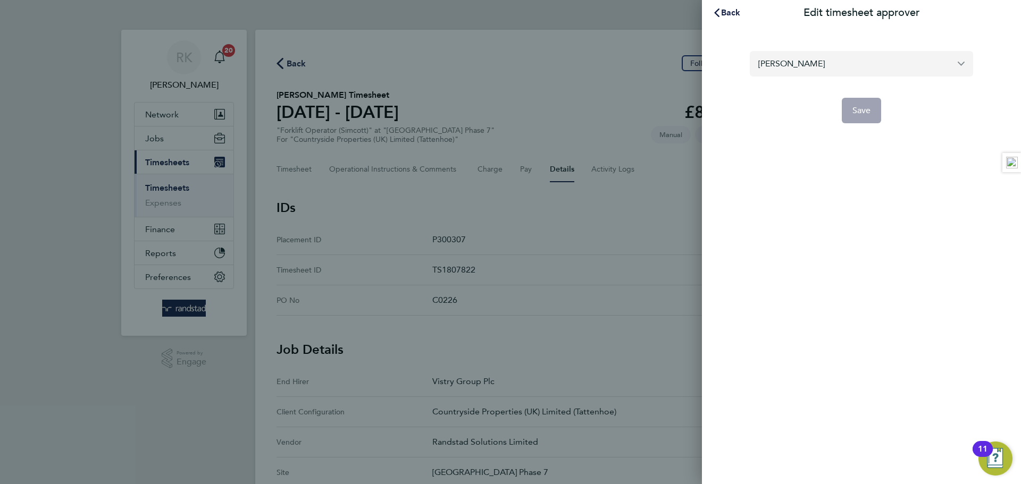
click at [823, 61] on input "[PERSON_NAME]" at bounding box center [861, 63] width 223 height 25
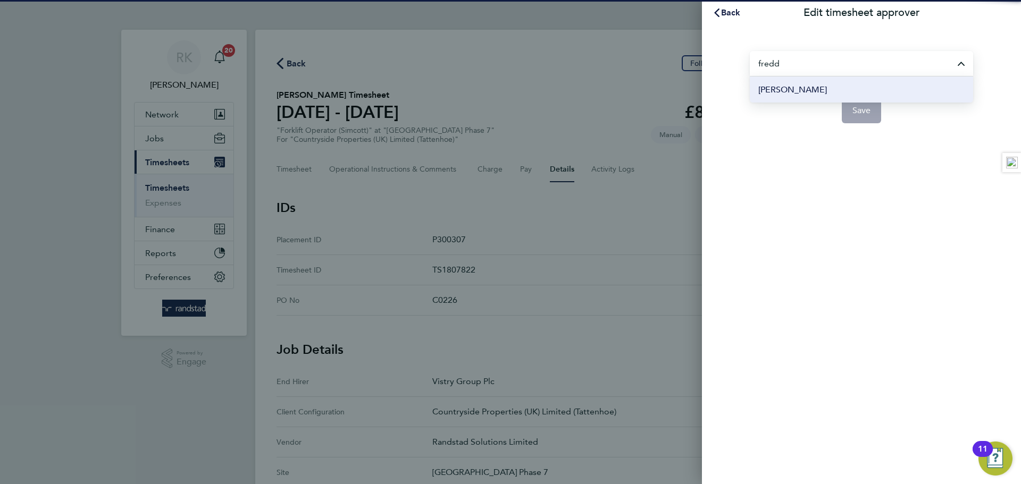
click at [822, 96] on li "[PERSON_NAME]" at bounding box center [861, 90] width 223 height 26
type input "[PERSON_NAME]"
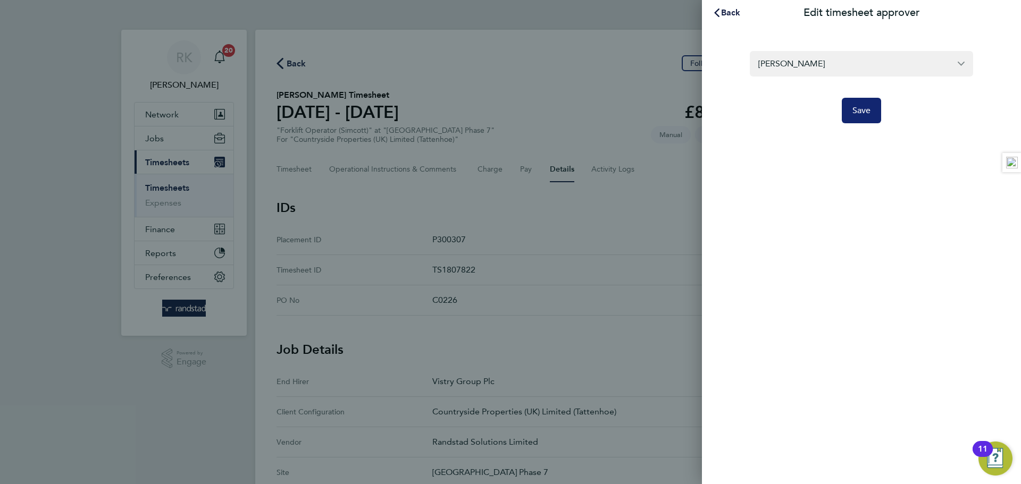
click at [846, 115] on button "Save" at bounding box center [862, 111] width 40 height 26
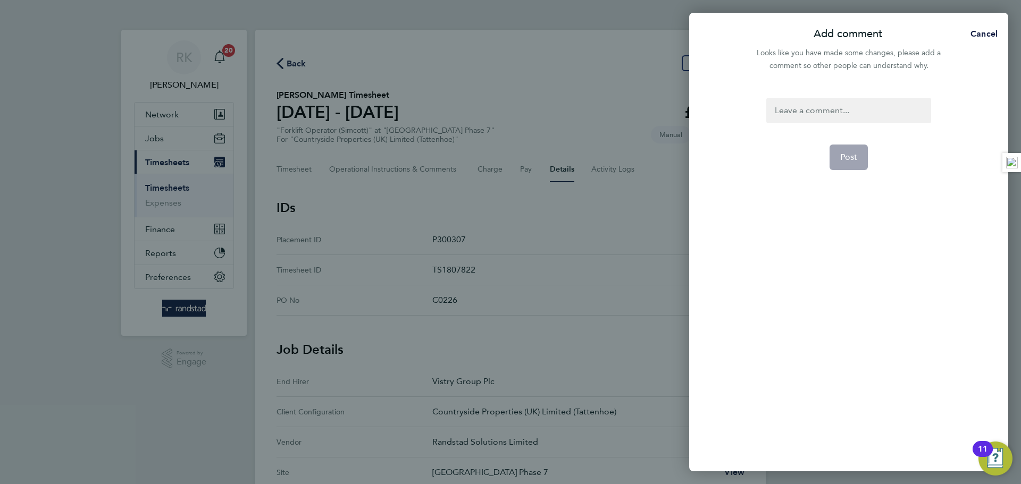
click at [827, 107] on div at bounding box center [848, 111] width 164 height 26
click at [826, 107] on div at bounding box center [848, 111] width 164 height 26
click at [851, 165] on button "Post" at bounding box center [849, 158] width 39 height 26
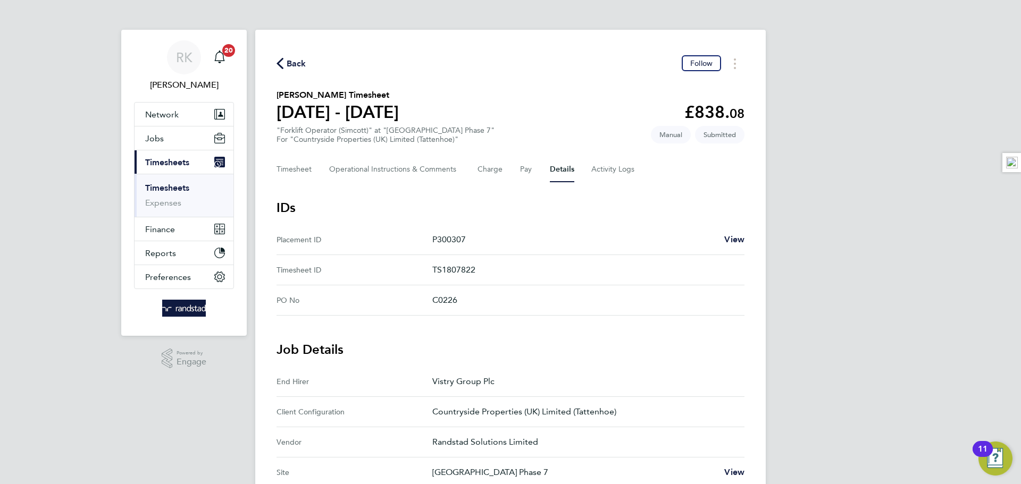
click at [278, 65] on icon "button" at bounding box center [280, 63] width 7 height 11
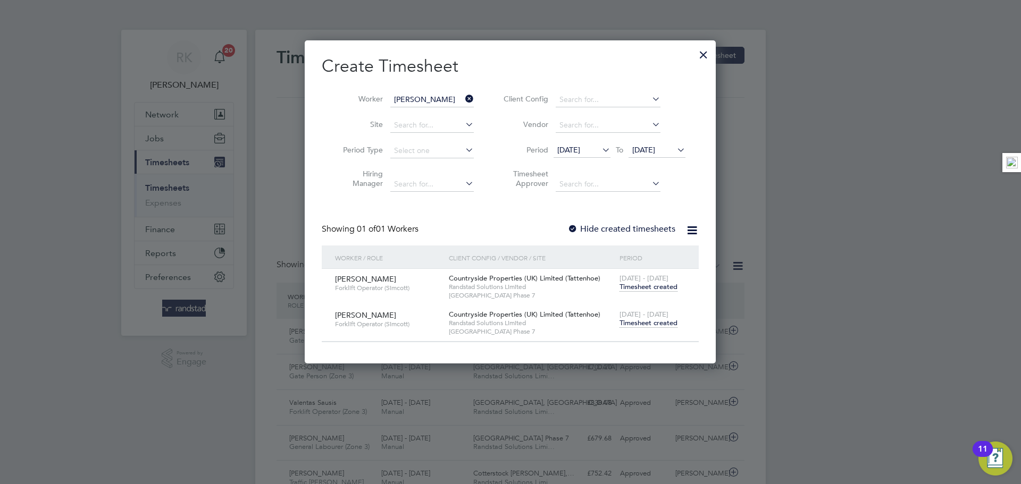
click at [463, 96] on icon at bounding box center [463, 98] width 0 height 15
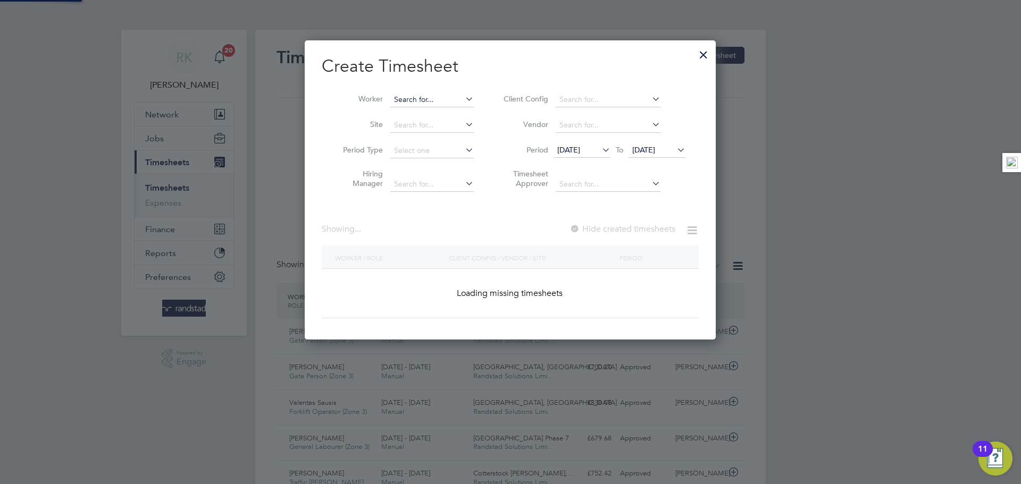
drag, startPoint x: 450, startPoint y: 96, endPoint x: 432, endPoint y: 93, distance: 18.4
click at [448, 97] on input at bounding box center [431, 100] width 83 height 15
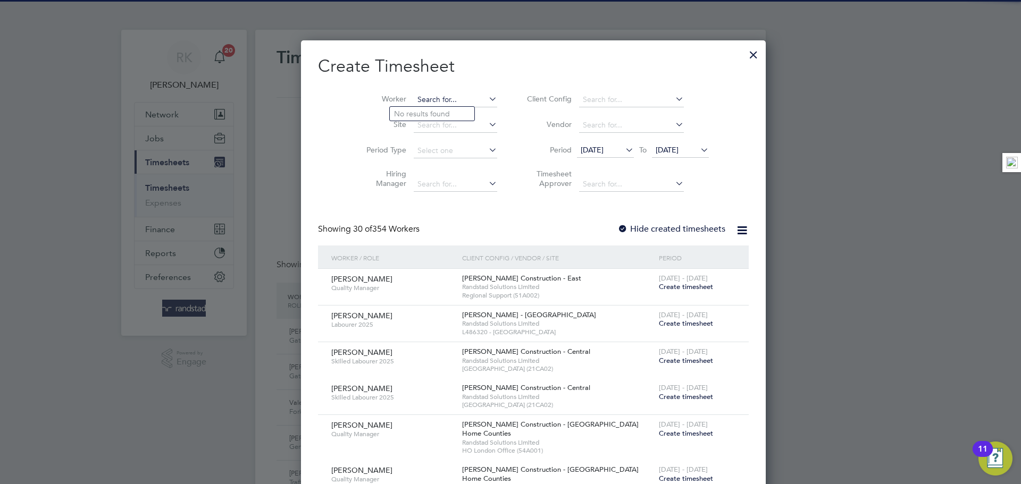
type input "o"
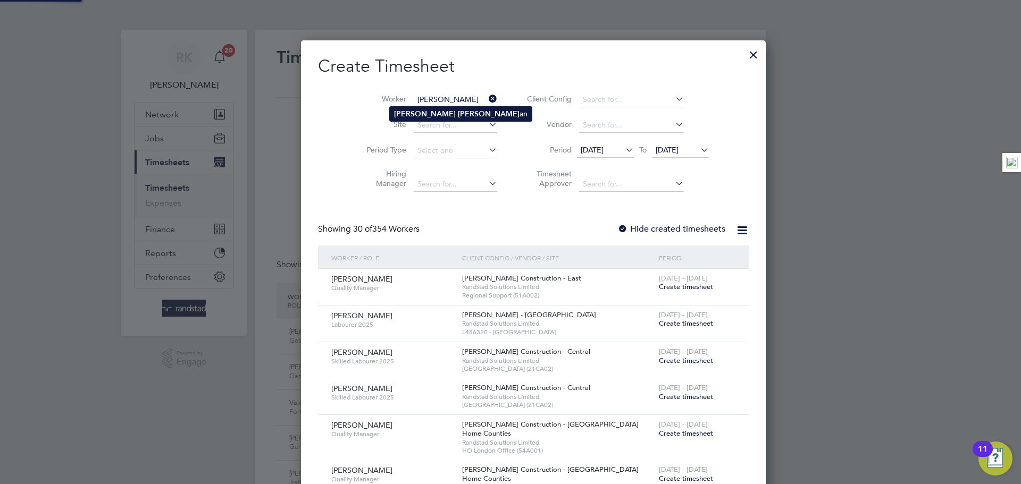
click at [445, 118] on li "[PERSON_NAME] an" at bounding box center [461, 114] width 142 height 14
type input "[PERSON_NAME]"
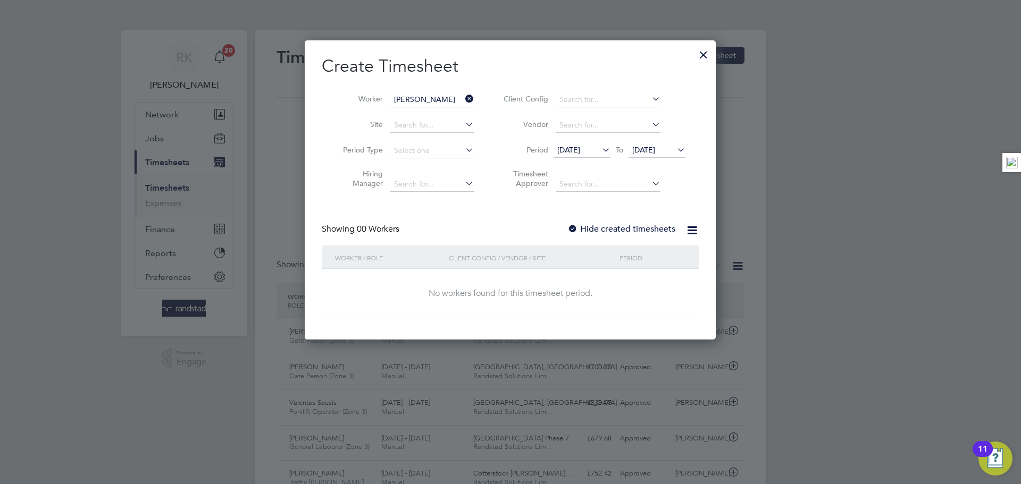
click at [615, 227] on label "Hide created timesheets" at bounding box center [621, 229] width 108 height 11
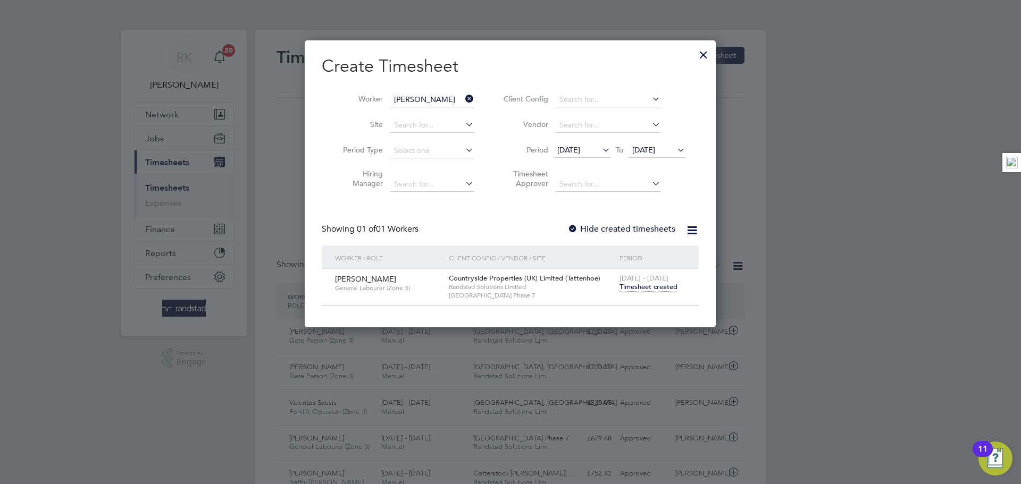
click at [655, 285] on span "Timesheet created" at bounding box center [649, 287] width 58 height 10
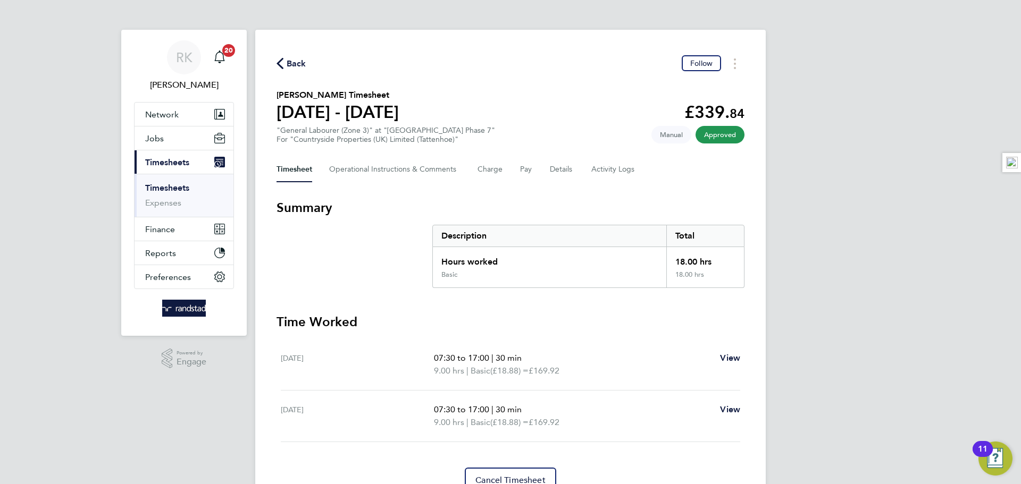
click at [283, 66] on span "Back" at bounding box center [292, 63] width 30 height 10
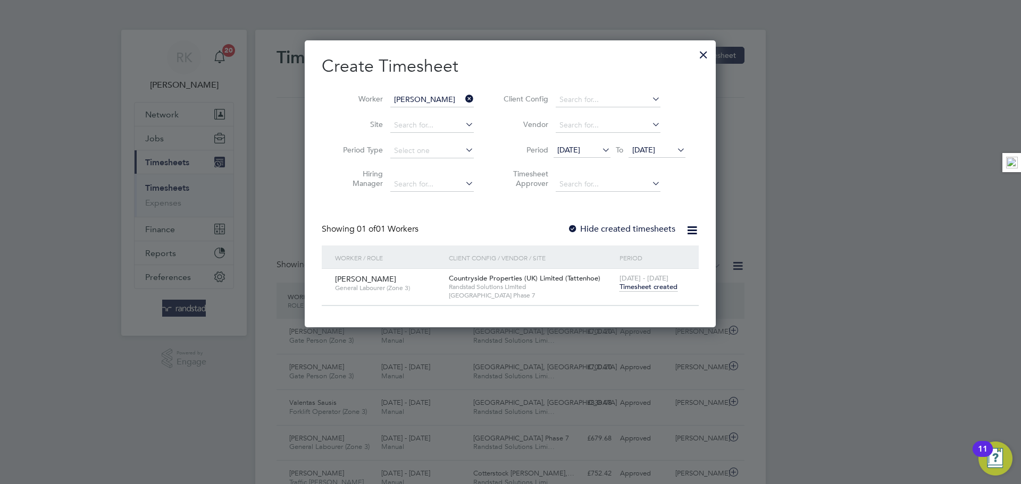
click at [463, 103] on icon at bounding box center [463, 98] width 0 height 15
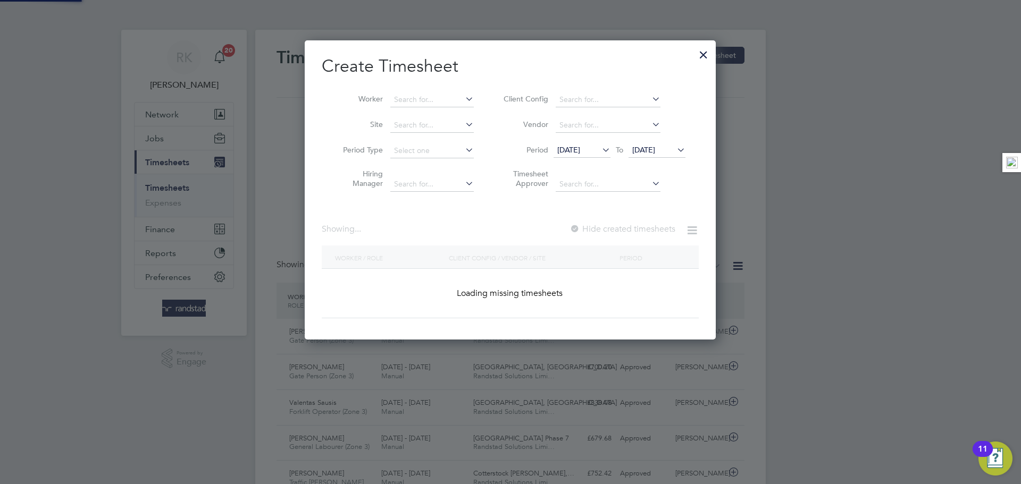
click at [429, 91] on li "Worker" at bounding box center [404, 100] width 165 height 26
click at [427, 95] on input at bounding box center [431, 100] width 83 height 15
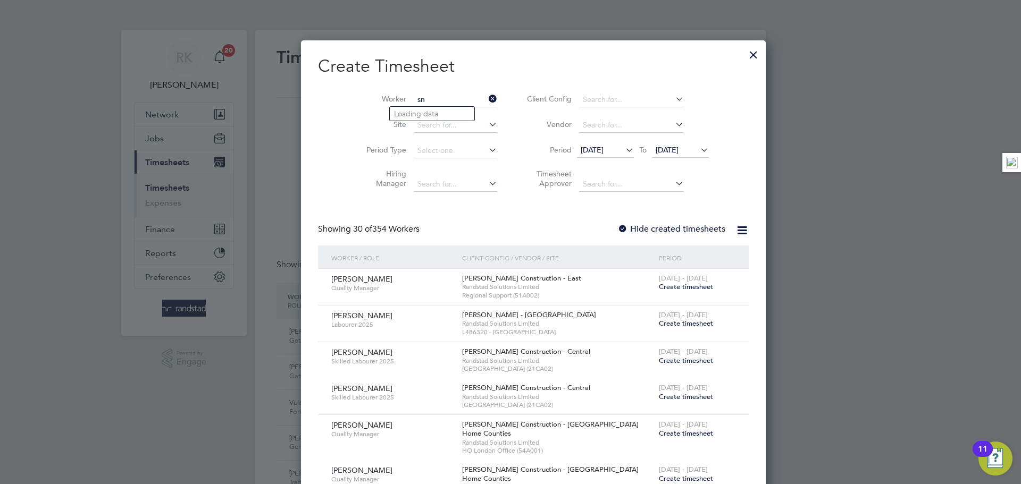
type input "s"
click at [458, 124] on b "Young" at bounding box center [469, 128] width 22 height 9
type input "[PERSON_NAME]"
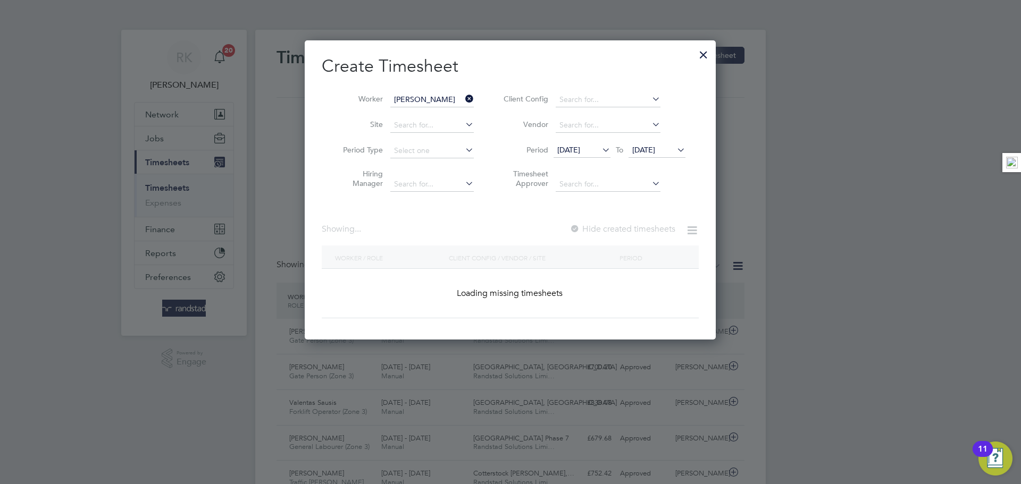
scroll to position [287, 412]
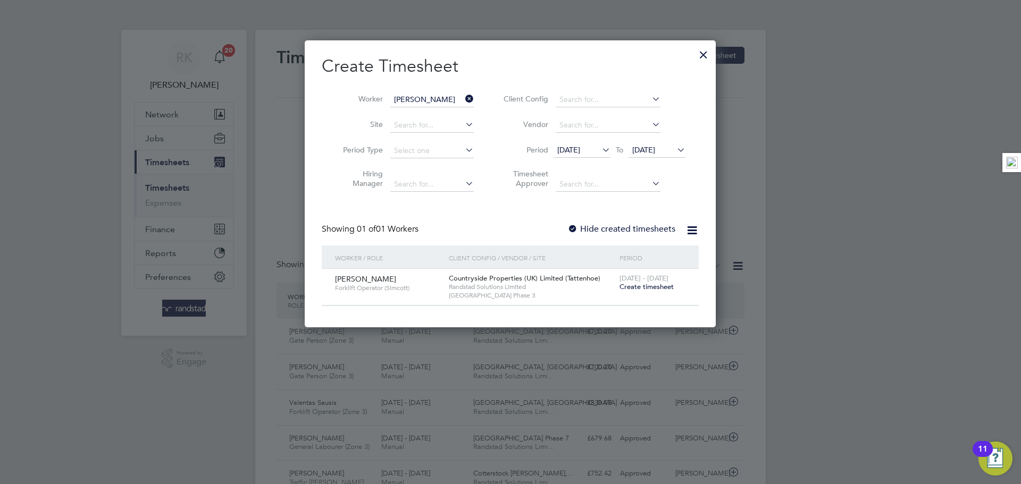
click at [657, 287] on span "Create timesheet" at bounding box center [647, 286] width 54 height 9
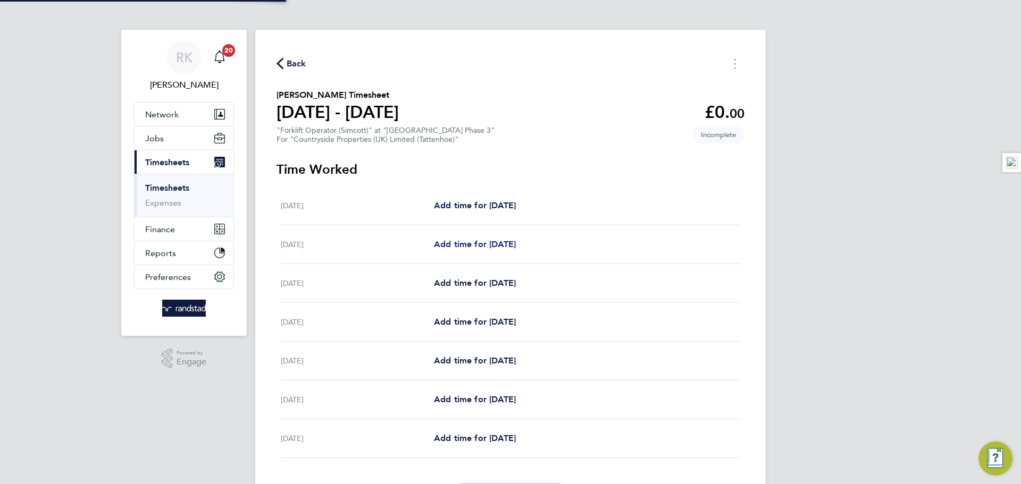
click at [473, 241] on span "Add time for [DATE]" at bounding box center [475, 244] width 82 height 10
select select "30"
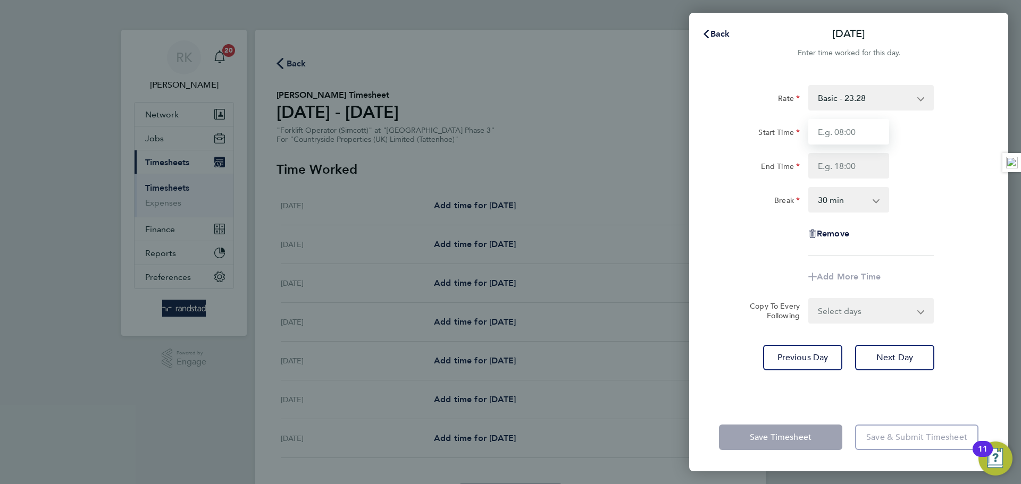
click at [844, 131] on input "Start Time" at bounding box center [848, 132] width 81 height 26
type input "07:30"
click at [842, 166] on input "End Time" at bounding box center [848, 166] width 81 height 26
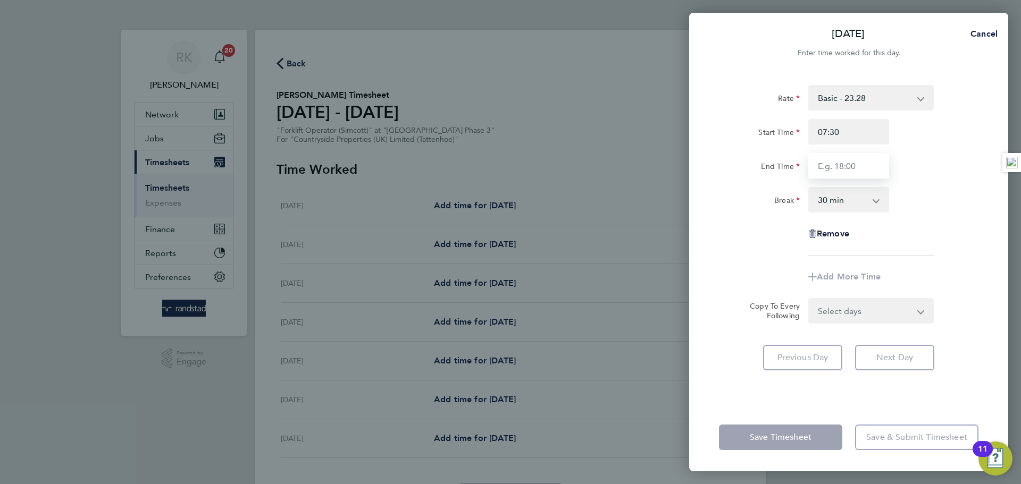
type input "17:00"
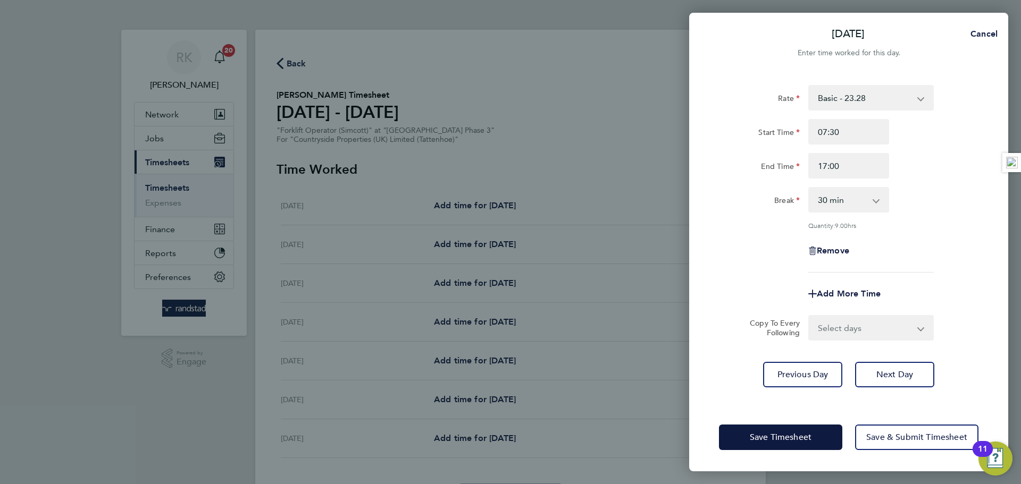
drag, startPoint x: 933, startPoint y: 178, endPoint x: 889, endPoint y: 251, distance: 85.6
click at [933, 178] on div "End Time 17:00" at bounding box center [849, 166] width 268 height 26
click at [818, 328] on select "Select days Day Weekday (Mon-Fri) Weekend (Sat-Sun) [DATE] [DATE] [DATE] [DATE]…" at bounding box center [865, 327] width 112 height 23
drag, startPoint x: 860, startPoint y: 315, endPoint x: 864, endPoint y: 337, distance: 22.6
click at [860, 316] on select "Select days Day Weekday (Mon-Fri) Weekend (Sat-Sun) [DATE] [DATE] [DATE] [DATE]…" at bounding box center [865, 327] width 112 height 23
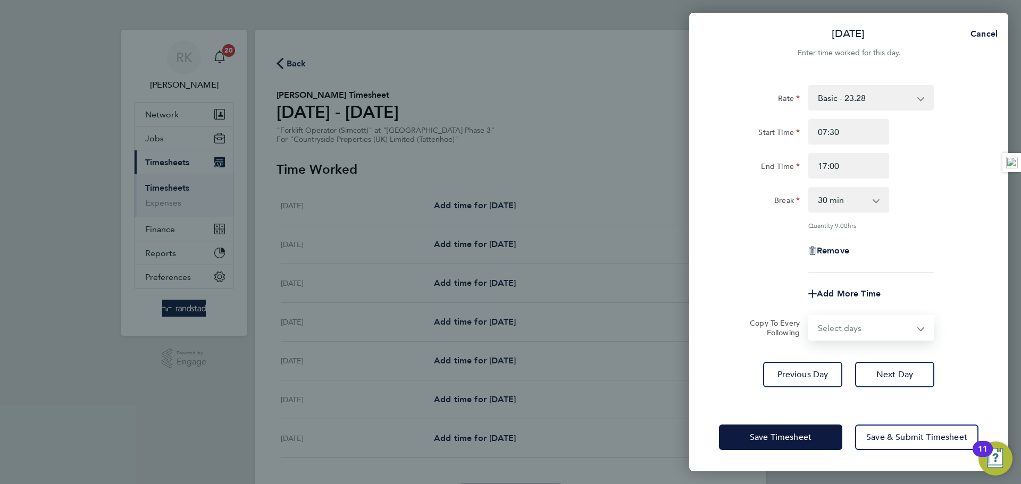
select select "WEEKDAY"
click at [809, 316] on select "Select days Day Weekday (Mon-Fri) Weekend (Sat-Sun) [DATE] [DATE] [DATE] [DATE]…" at bounding box center [865, 327] width 112 height 23
select select "[DATE]"
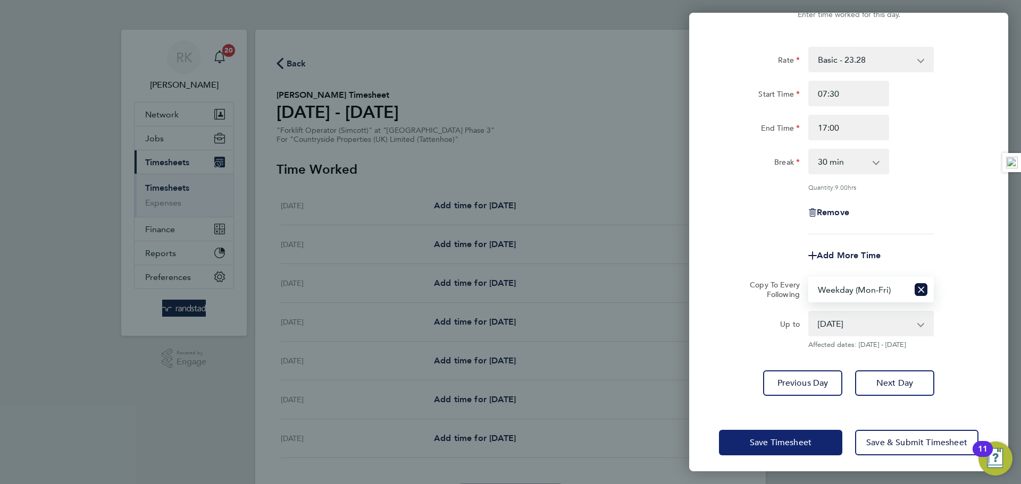
scroll to position [43, 0]
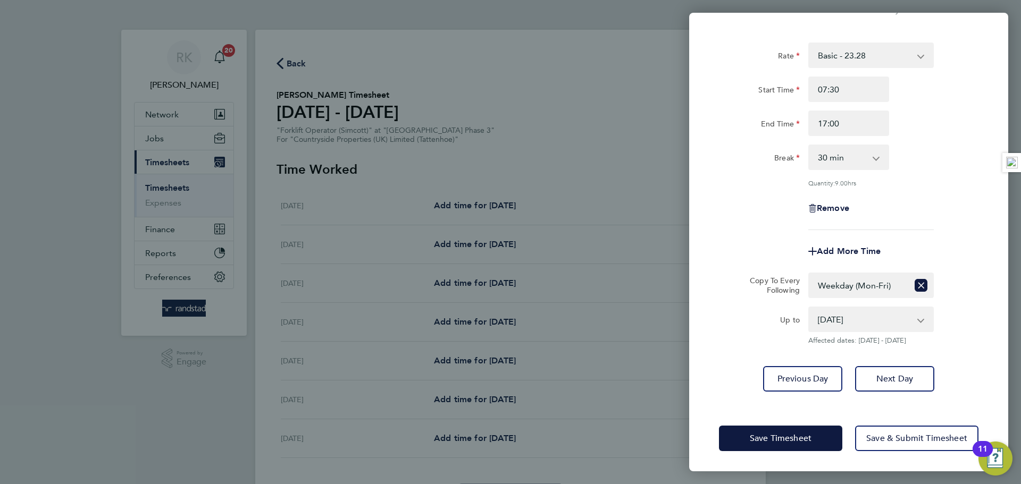
click at [804, 452] on div "Save Timesheet Save & Submit Timesheet" at bounding box center [848, 439] width 319 height 68
click at [800, 447] on button "Save Timesheet" at bounding box center [780, 439] width 123 height 26
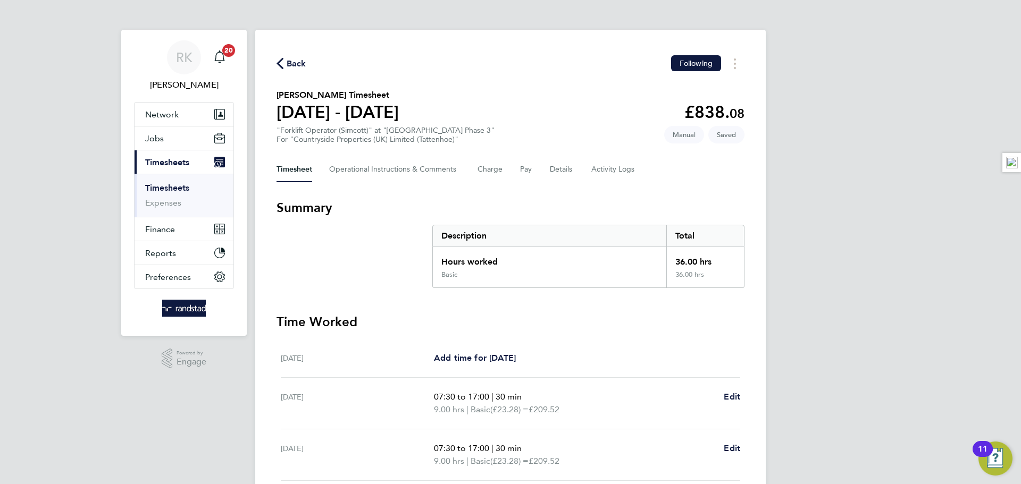
click at [548, 167] on div "Timesheet Operational Instructions & Comments Charge Pay Details Activity Logs" at bounding box center [511, 170] width 468 height 26
click at [561, 174] on button "Details" at bounding box center [562, 170] width 24 height 26
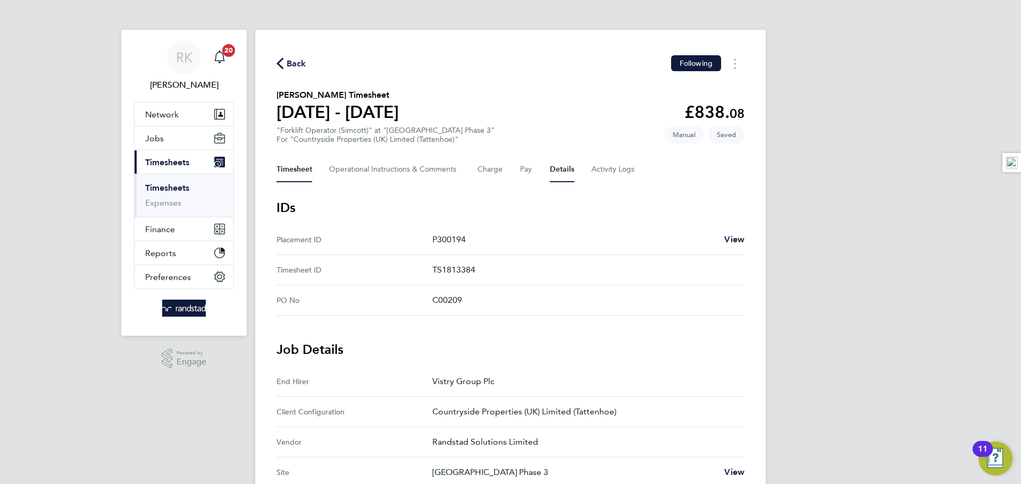
click at [286, 175] on button "Timesheet" at bounding box center [295, 170] width 36 height 26
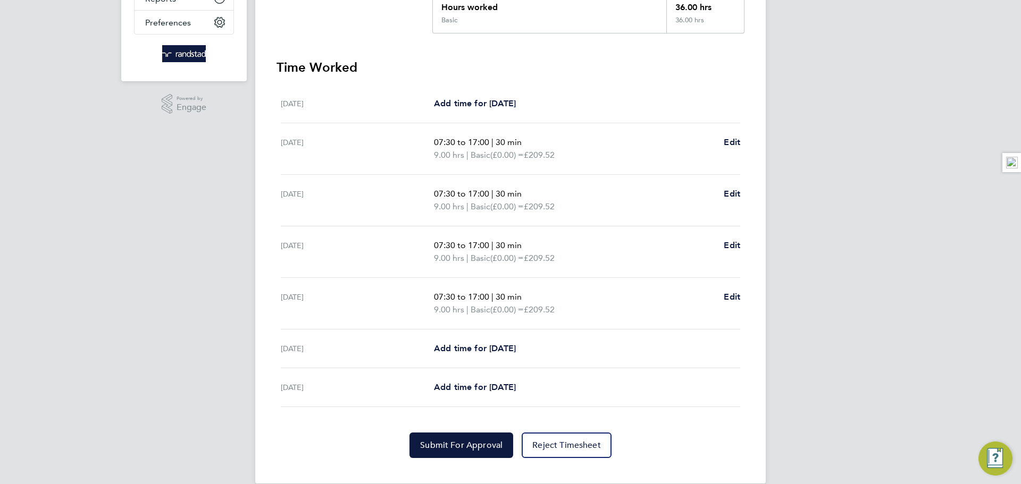
scroll to position [271, 0]
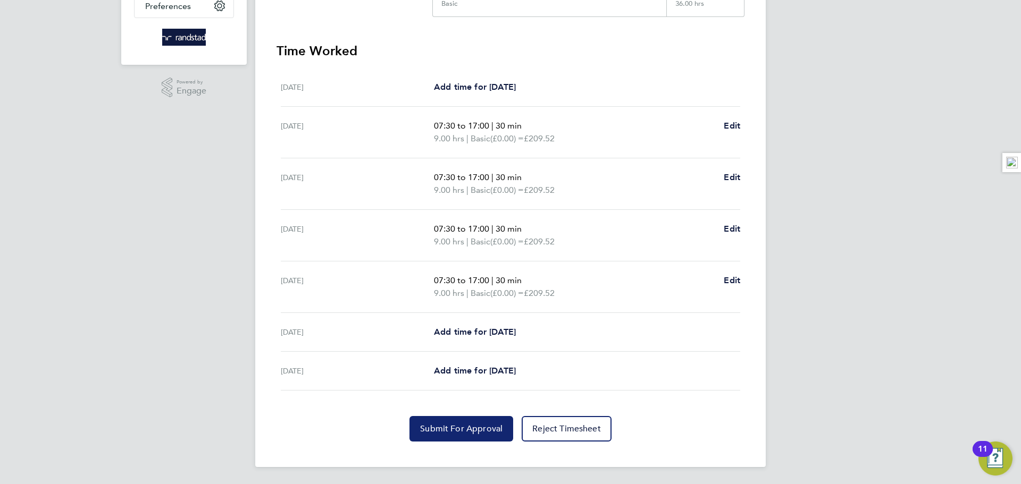
click at [484, 431] on span "Submit For Approval" at bounding box center [461, 429] width 82 height 11
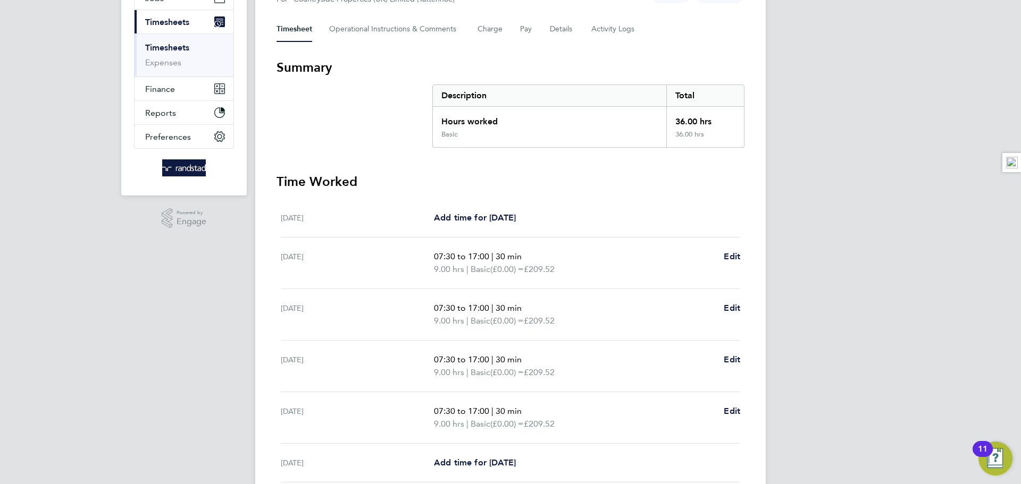
scroll to position [0, 0]
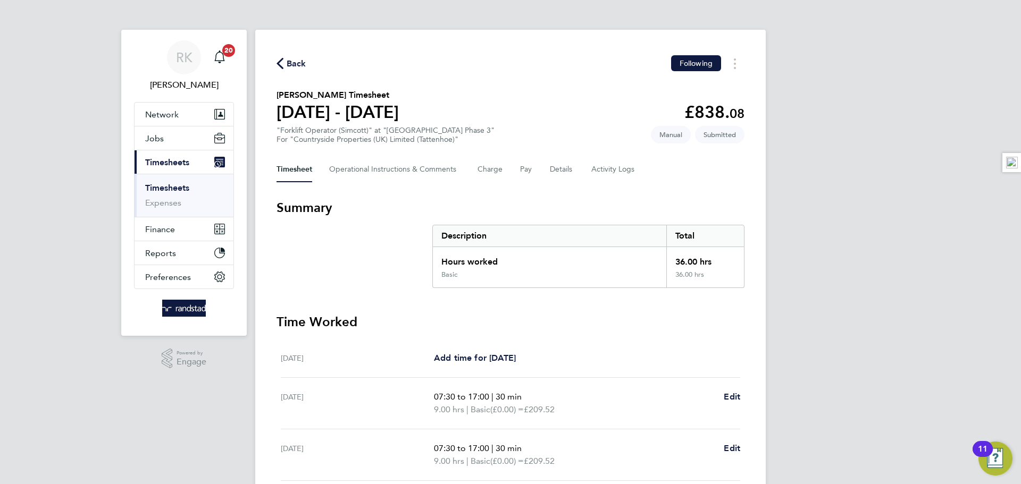
click at [280, 62] on icon "button" at bounding box center [280, 63] width 7 height 11
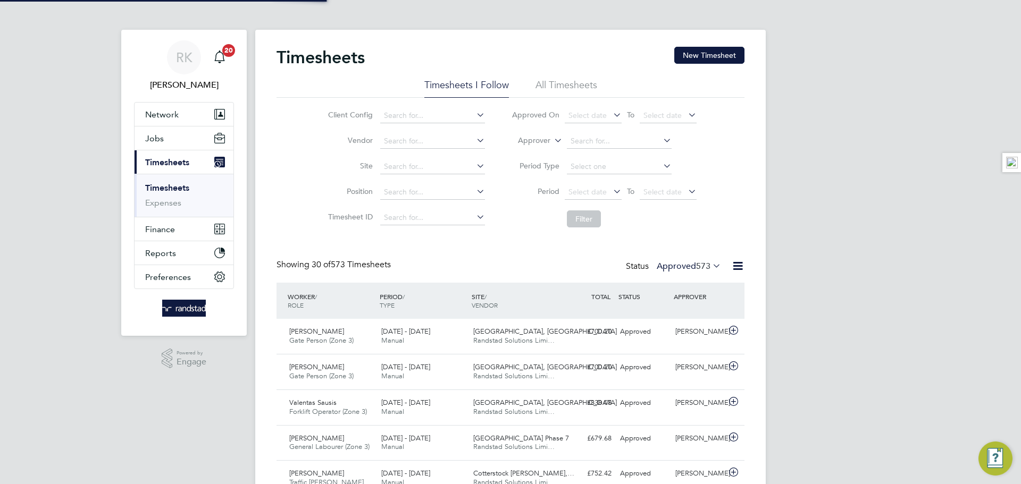
scroll to position [27, 93]
click at [727, 58] on button "New Timesheet" at bounding box center [709, 55] width 70 height 17
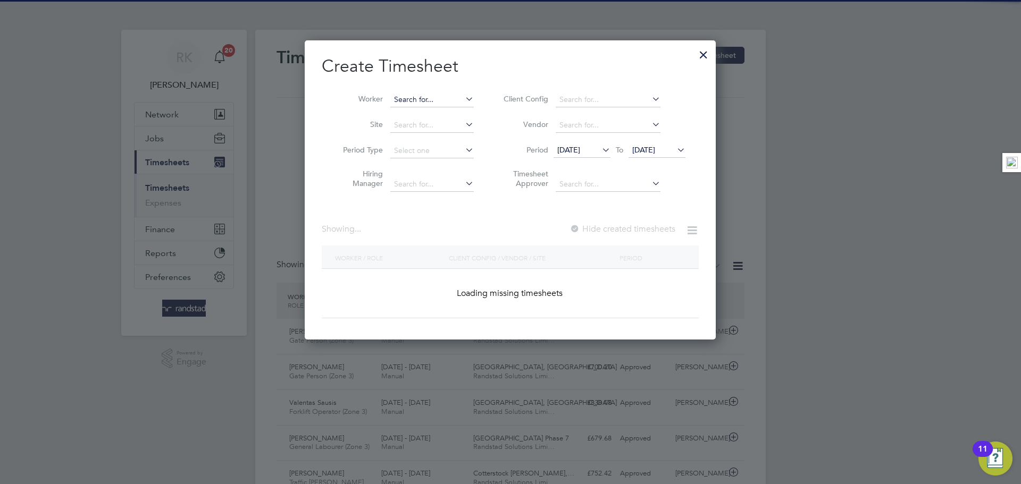
click at [417, 97] on input at bounding box center [431, 100] width 83 height 15
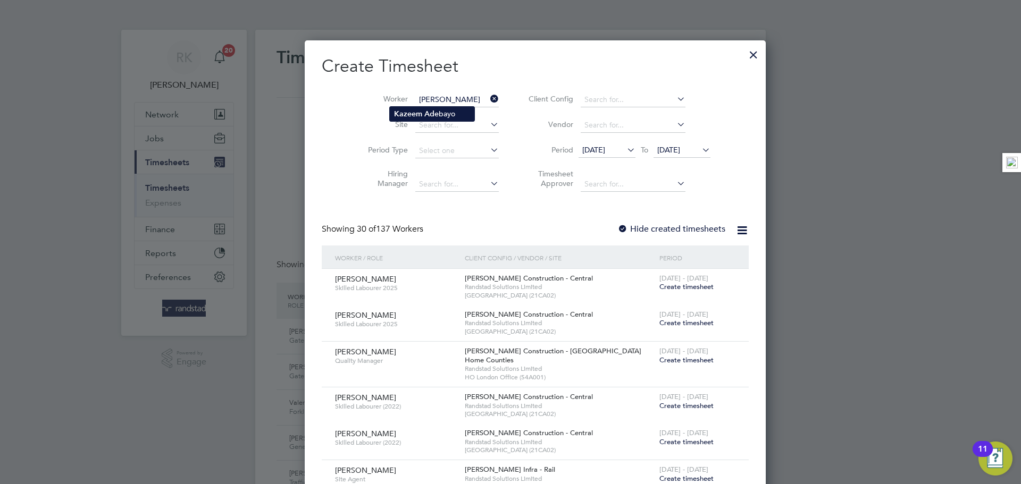
click at [425, 115] on b "Ade" at bounding box center [431, 114] width 14 height 9
type input "[PERSON_NAME]"
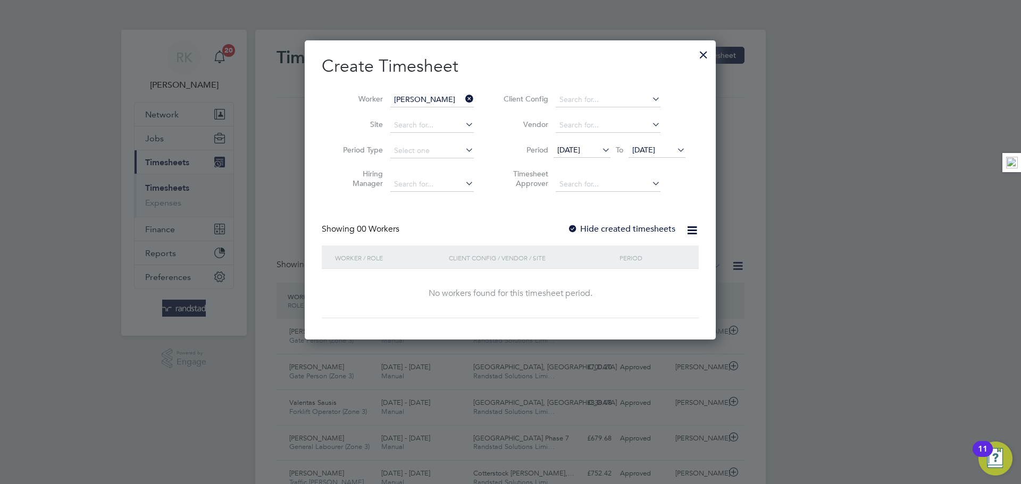
click at [636, 228] on label "Hide created timesheets" at bounding box center [621, 229] width 108 height 11
click at [655, 147] on span "[DATE]" at bounding box center [643, 150] width 23 height 10
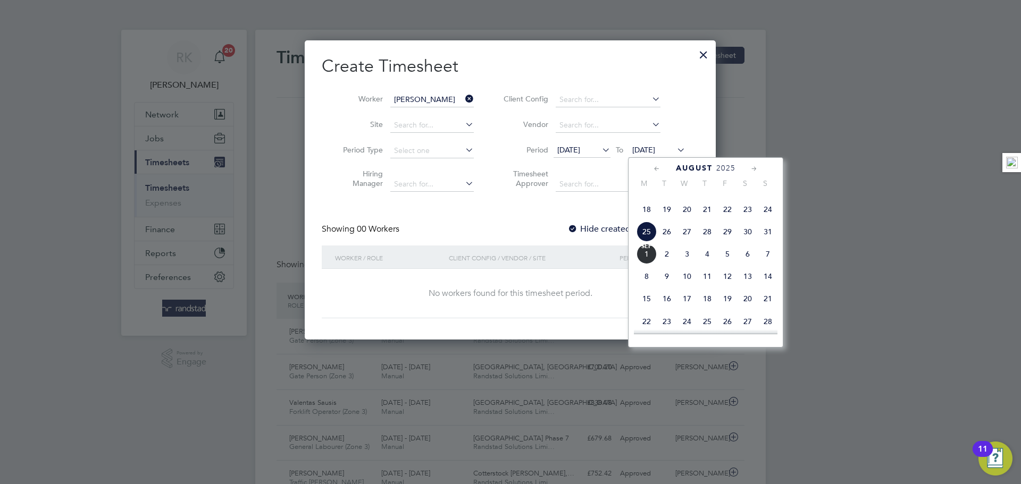
click at [767, 242] on span "31" at bounding box center [768, 232] width 20 height 20
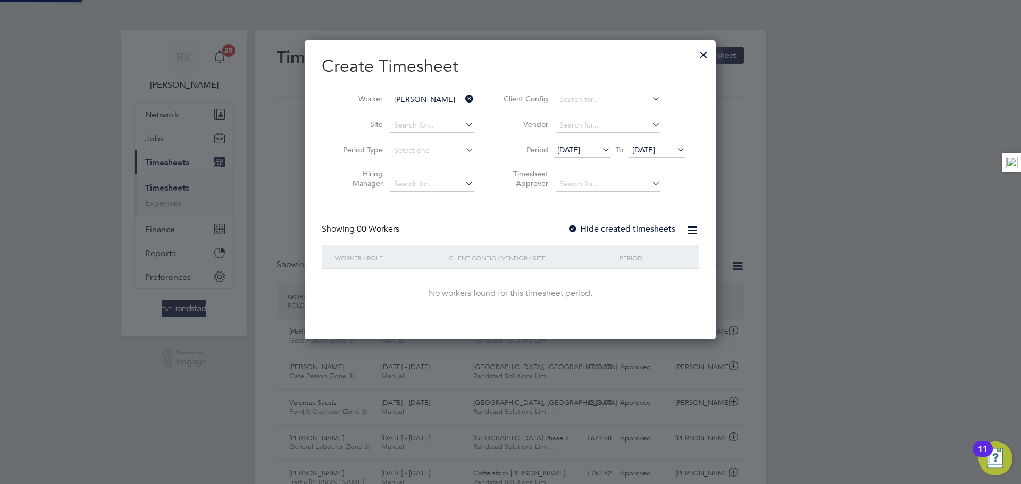
click at [607, 231] on label "Hide created timesheets" at bounding box center [621, 229] width 108 height 11
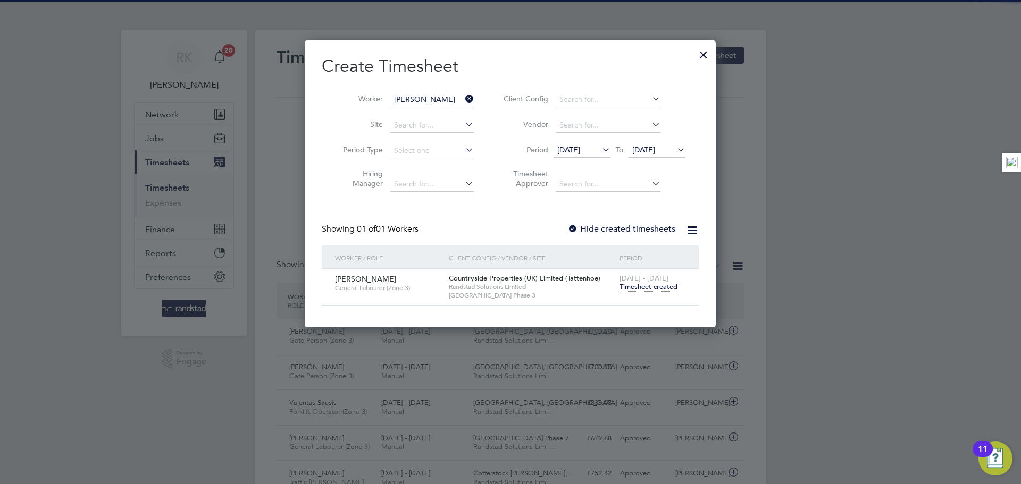
click at [638, 287] on span "Timesheet created" at bounding box center [649, 287] width 58 height 10
